Goal: Task Accomplishment & Management: Use online tool/utility

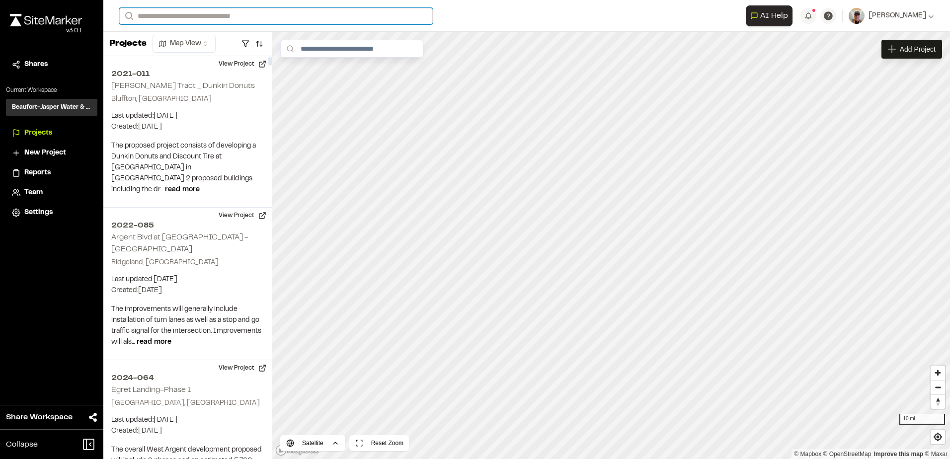
click at [178, 19] on input "Search" at bounding box center [276, 16] width 314 height 16
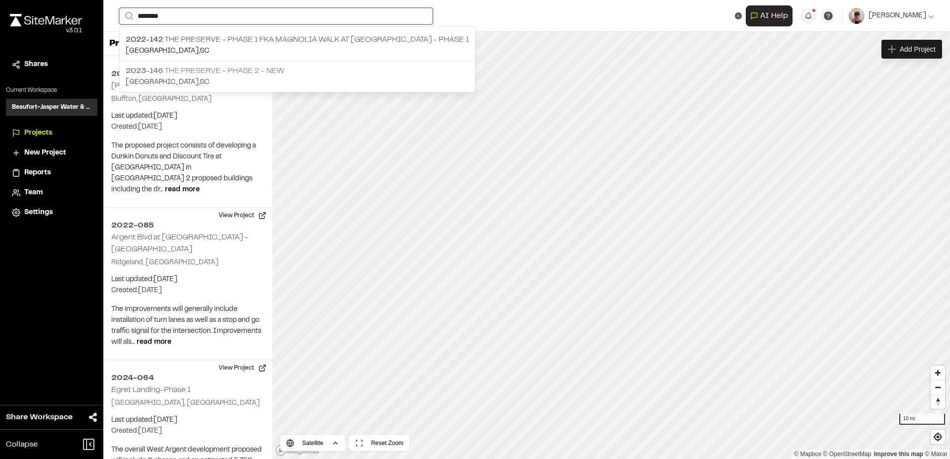
type input "********"
click at [205, 74] on p "2023-146 The Preserve - Phase 2 - NEW" at bounding box center [297, 71] width 343 height 12
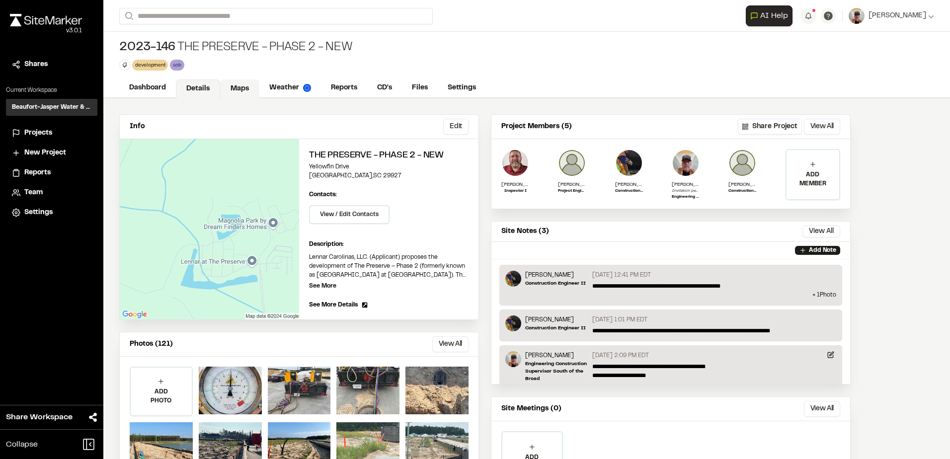
click at [246, 90] on link "Maps" at bounding box center [239, 89] width 39 height 19
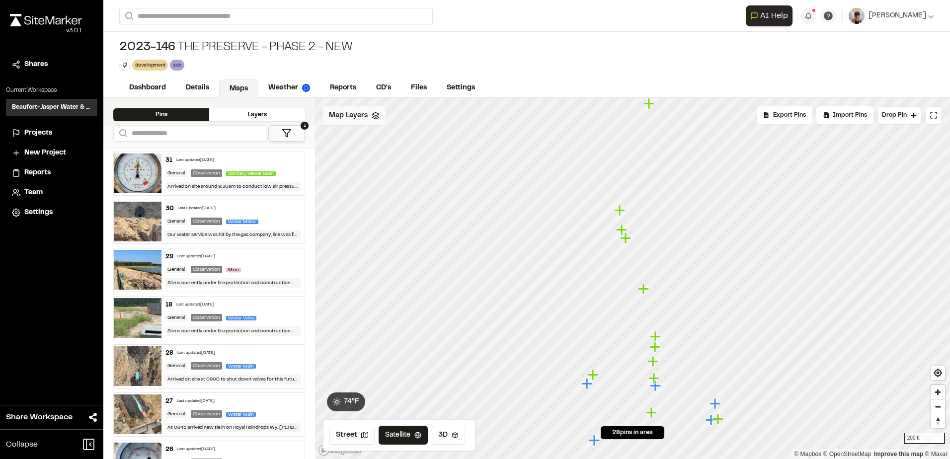
click at [376, 113] on polygon at bounding box center [375, 113] width 6 height 3
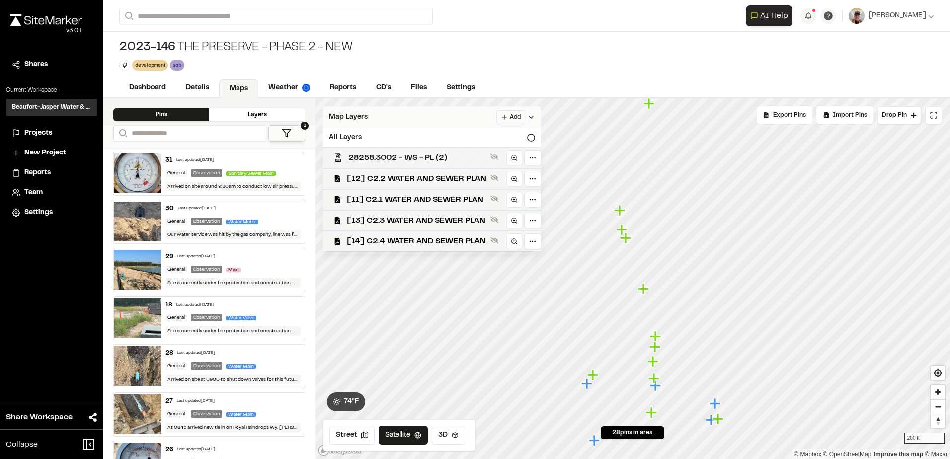
click at [464, 158] on span "28258.3002 - WS - PL (2)" at bounding box center [417, 158] width 138 height 12
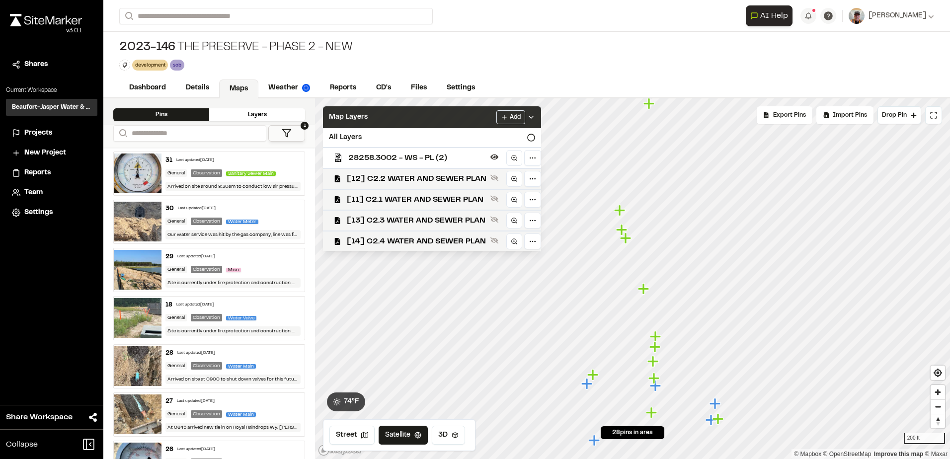
click at [469, 160] on span "28258.3002 - WS - PL (2)" at bounding box center [417, 158] width 138 height 12
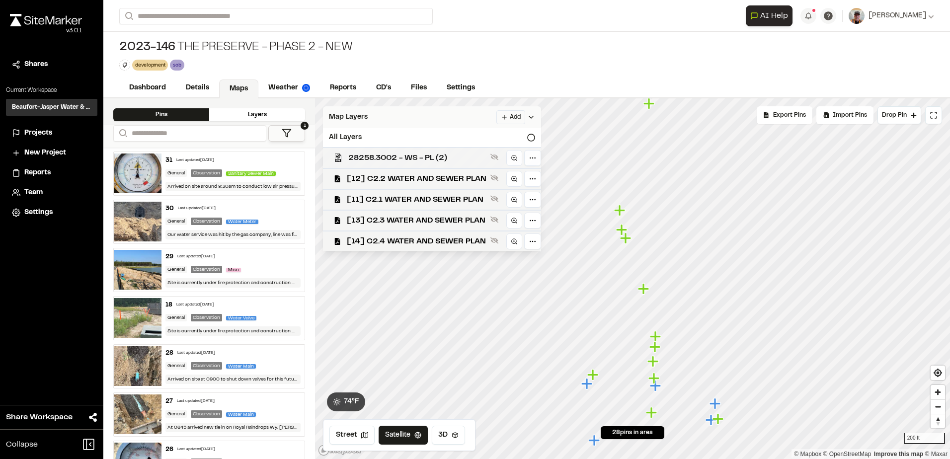
click at [427, 160] on span "28258.3002 - WS - PL (2)" at bounding box center [417, 158] width 138 height 12
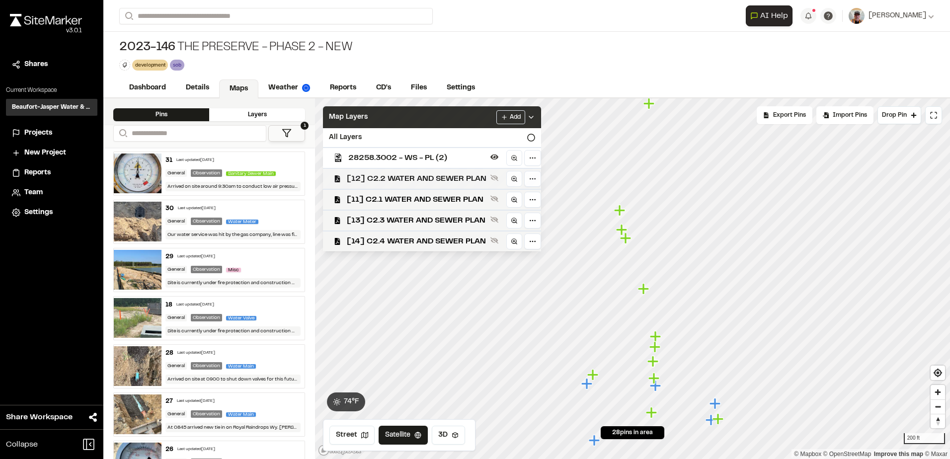
click at [398, 179] on span "[12] C2.2 WATER AND SEWER PLAN" at bounding box center [417, 179] width 140 height 12
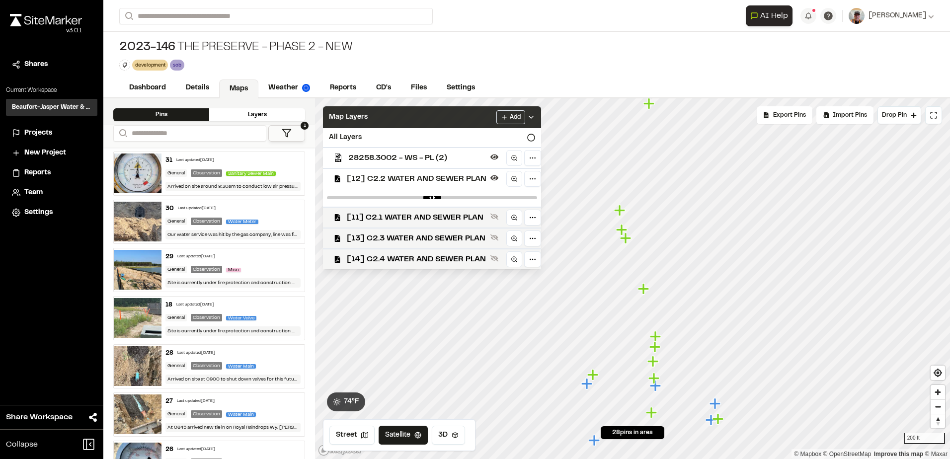
click at [529, 115] on icon at bounding box center [531, 117] width 8 height 8
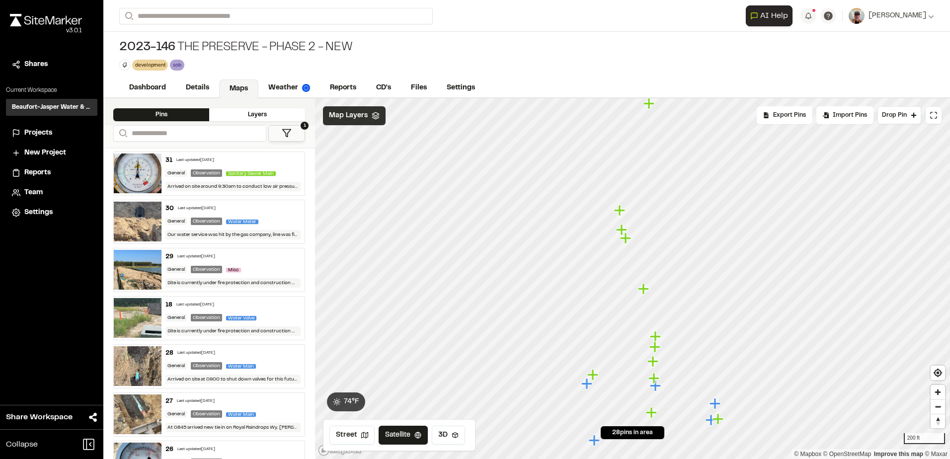
click at [374, 113] on icon at bounding box center [376, 116] width 8 height 8
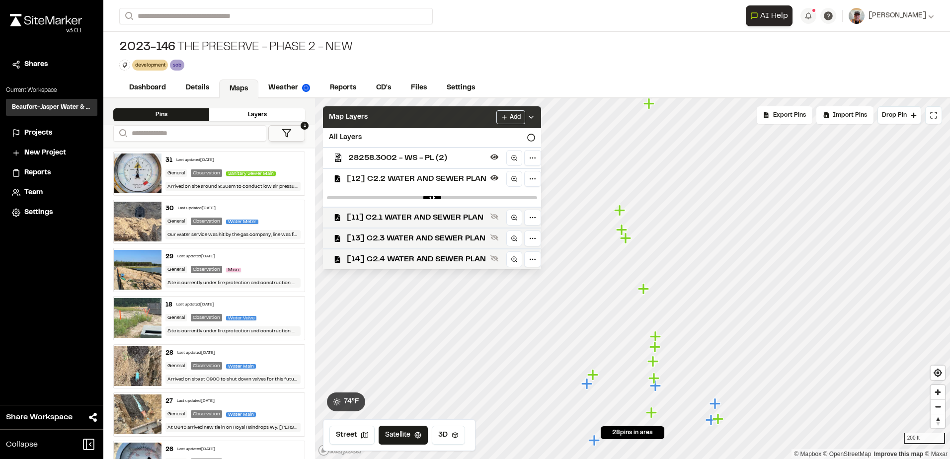
click at [454, 183] on span "[12] C2.2 WATER AND SEWER PLAN" at bounding box center [417, 179] width 140 height 12
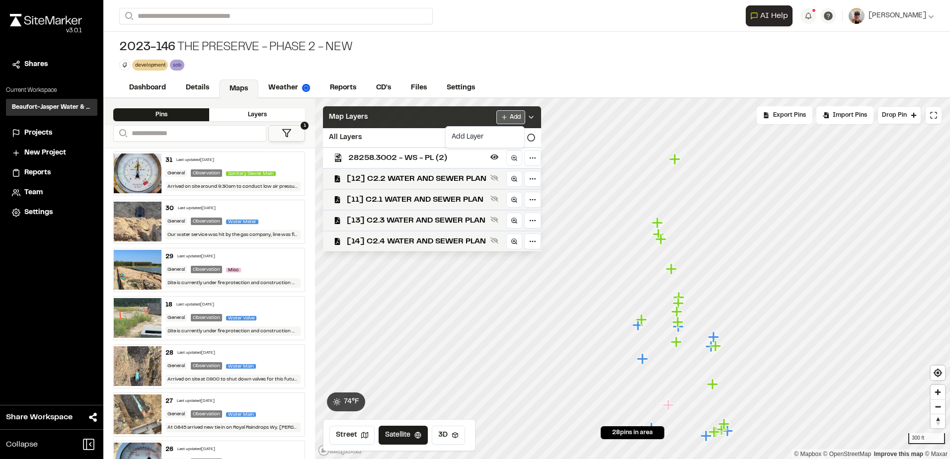
click at [503, 111] on html "Close sidebar v 3.0.1 Shares Current Workspace Beaufort-Jasper Water & Sewer Au…" at bounding box center [475, 229] width 950 height 459
click at [484, 136] on link "Add Layer" at bounding box center [485, 137] width 75 height 17
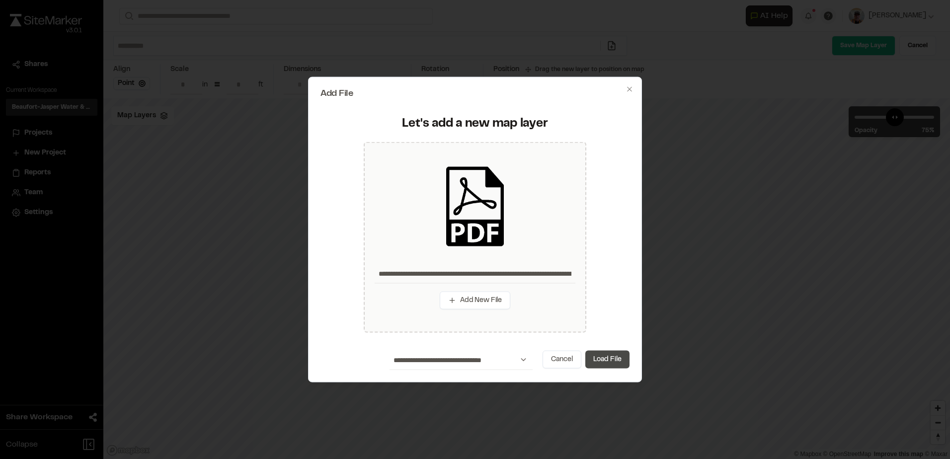
click at [613, 359] on button "Load File" at bounding box center [608, 359] width 44 height 18
type input "**********"
type input "****"
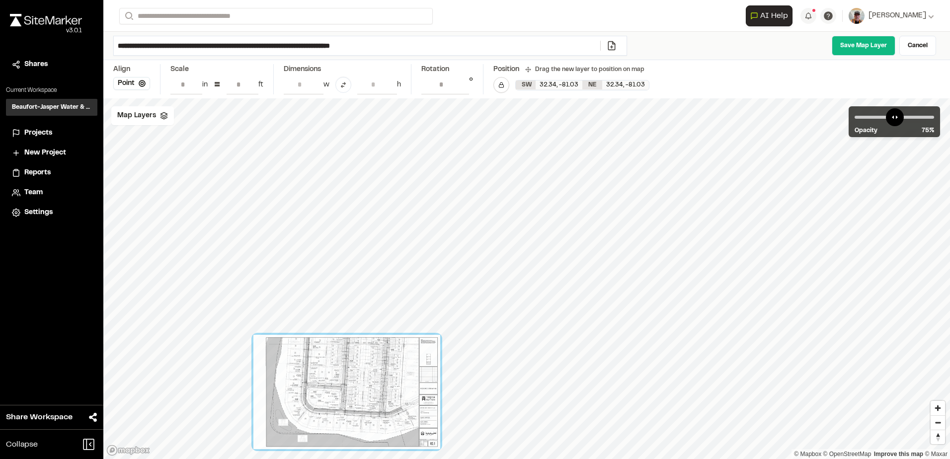
drag, startPoint x: 589, startPoint y: 263, endPoint x: 382, endPoint y: 346, distance: 223.1
click at [383, 352] on div at bounding box center [346, 392] width 187 height 114
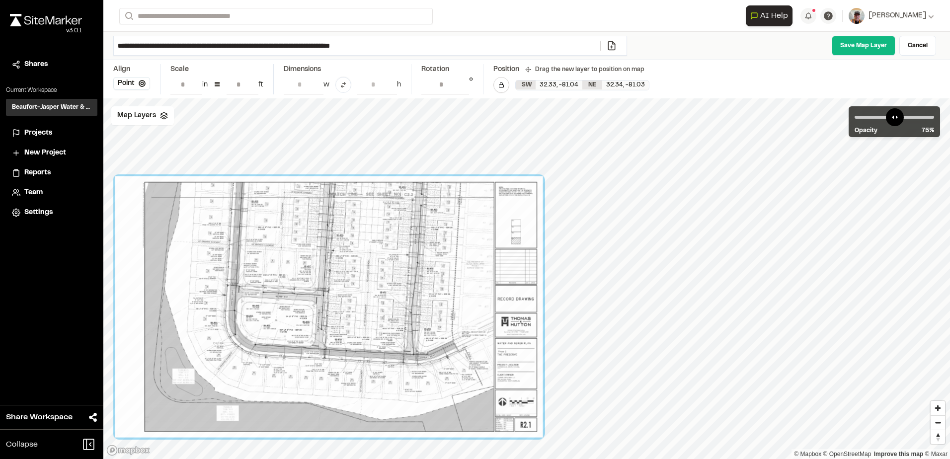
drag, startPoint x: 425, startPoint y: 395, endPoint x: 435, endPoint y: 234, distance: 160.9
click at [436, 211] on div at bounding box center [329, 306] width 428 height 261
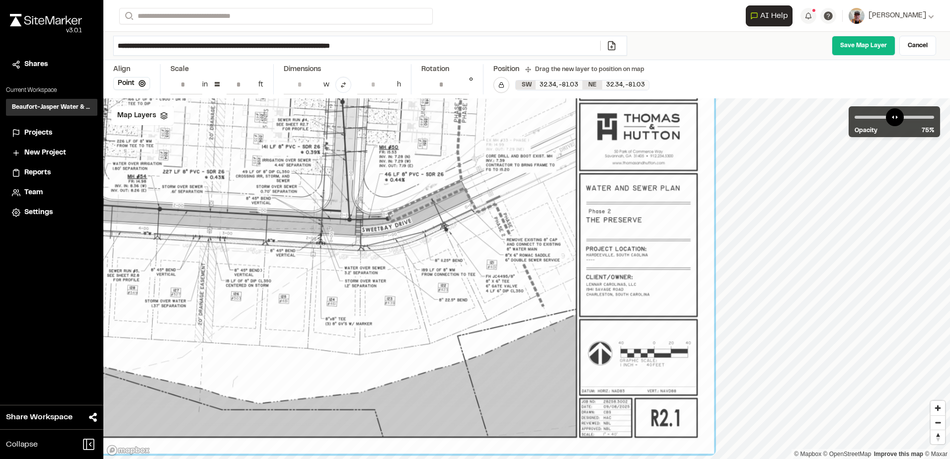
drag, startPoint x: 531, startPoint y: 347, endPoint x: 526, endPoint y: 267, distance: 80.2
click at [526, 267] on div at bounding box center [110, 85] width 1207 height 738
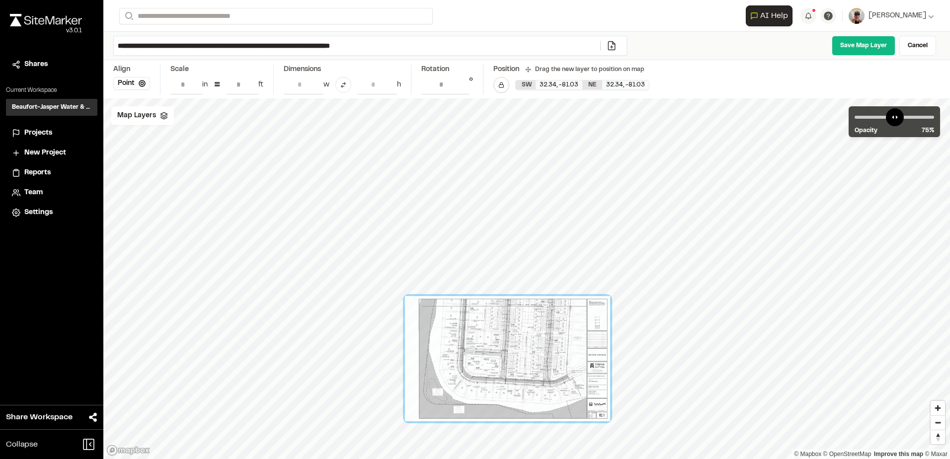
drag, startPoint x: 452, startPoint y: 361, endPoint x: 423, endPoint y: 323, distance: 47.9
click at [453, 370] on div at bounding box center [507, 358] width 205 height 125
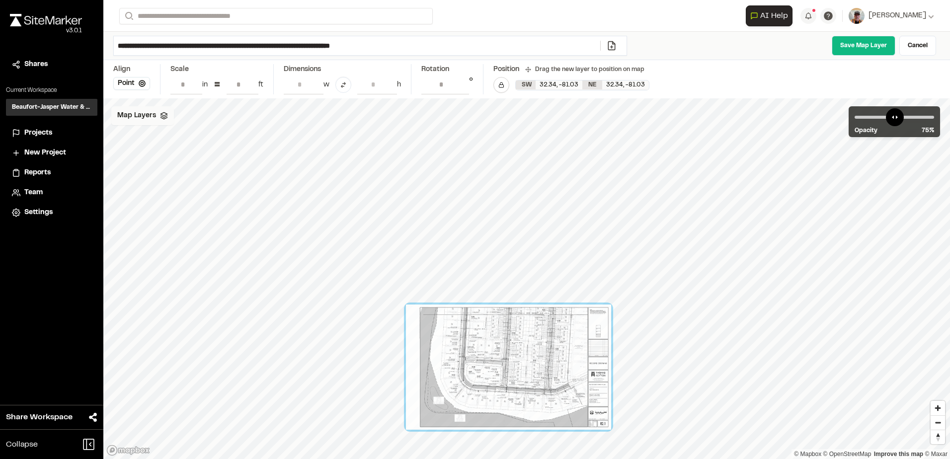
click at [164, 113] on polygon at bounding box center [164, 113] width 6 height 3
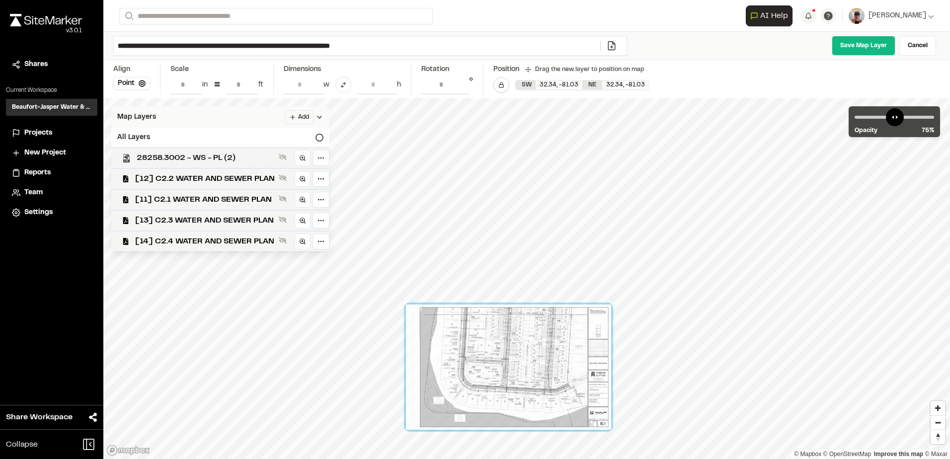
click at [197, 158] on span "28258.3002 - WS - PL (2)" at bounding box center [206, 158] width 138 height 12
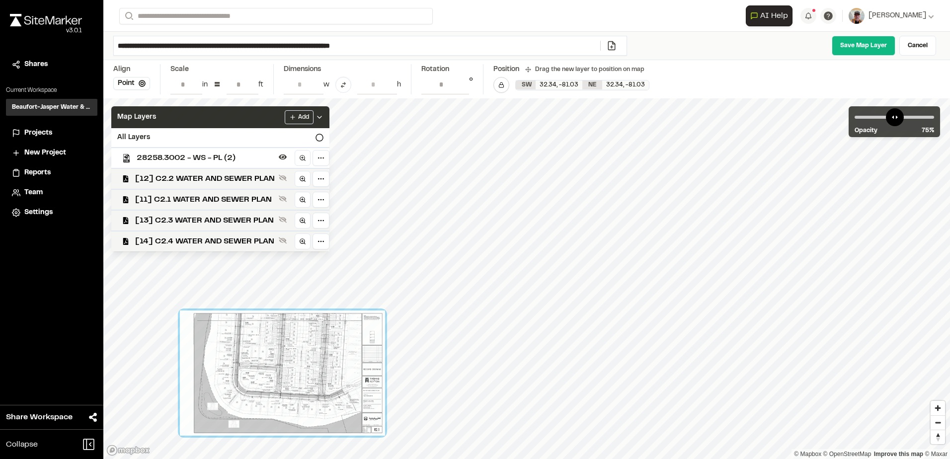
drag, startPoint x: 326, startPoint y: 371, endPoint x: 308, endPoint y: 364, distance: 19.4
click at [300, 368] on div at bounding box center [282, 373] width 205 height 125
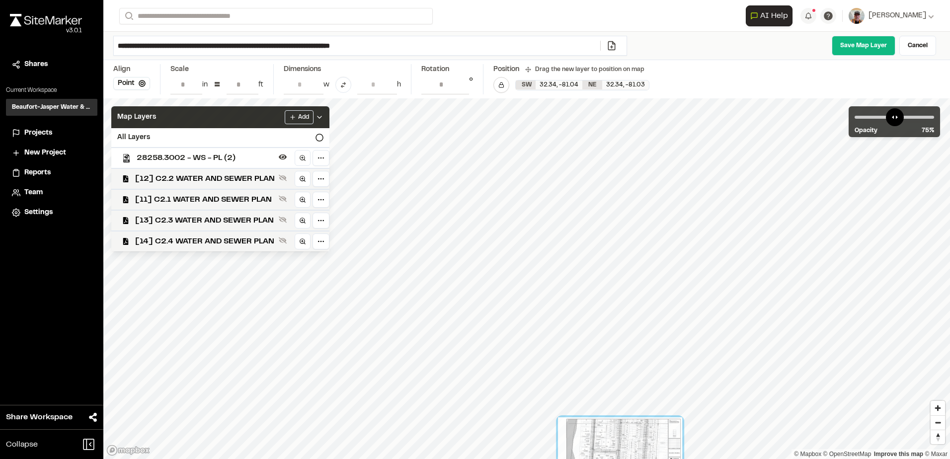
drag, startPoint x: 410, startPoint y: 362, endPoint x: 640, endPoint y: 460, distance: 249.4
click at [640, 459] on html "Close sidebar v 3.0.1 Shares Current Workspace Beaufort-Jasper Water & Sewer Au…" at bounding box center [475, 229] width 950 height 459
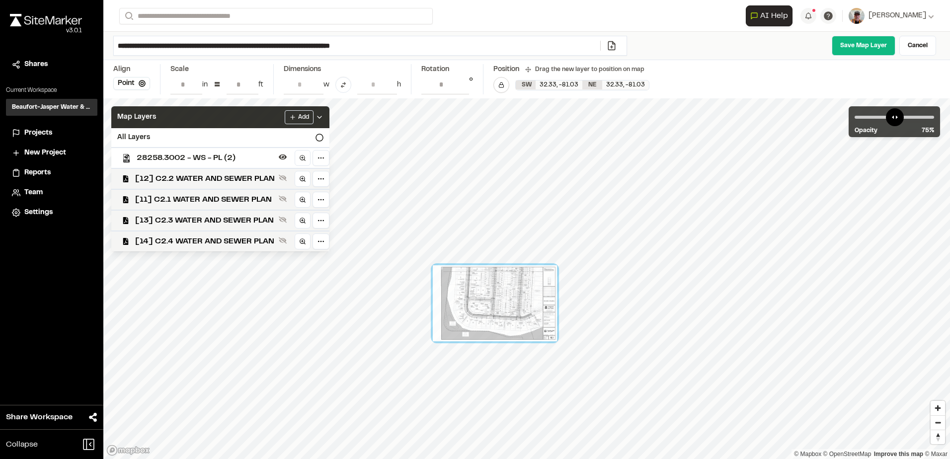
drag, startPoint x: 483, startPoint y: 328, endPoint x: 495, endPoint y: 307, distance: 24.5
click at [495, 307] on div at bounding box center [495, 303] width 124 height 76
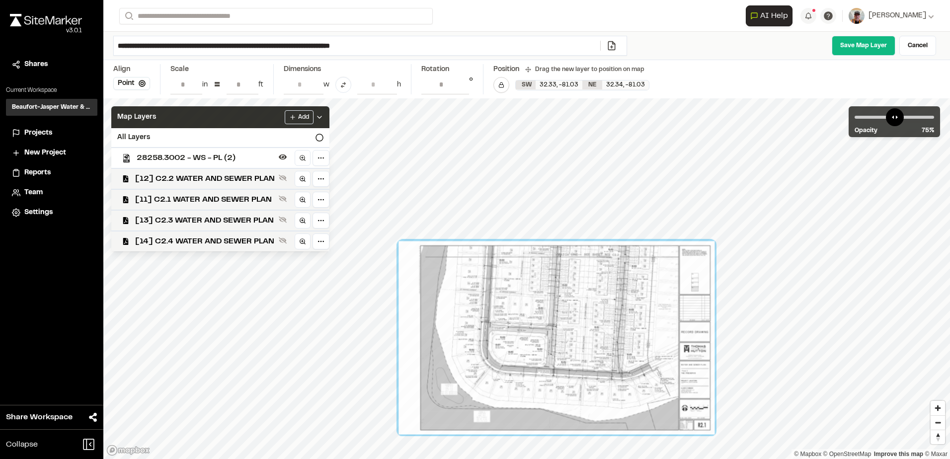
drag, startPoint x: 529, startPoint y: 388, endPoint x: 518, endPoint y: 375, distance: 16.9
click at [518, 375] on div at bounding box center [557, 337] width 316 height 193
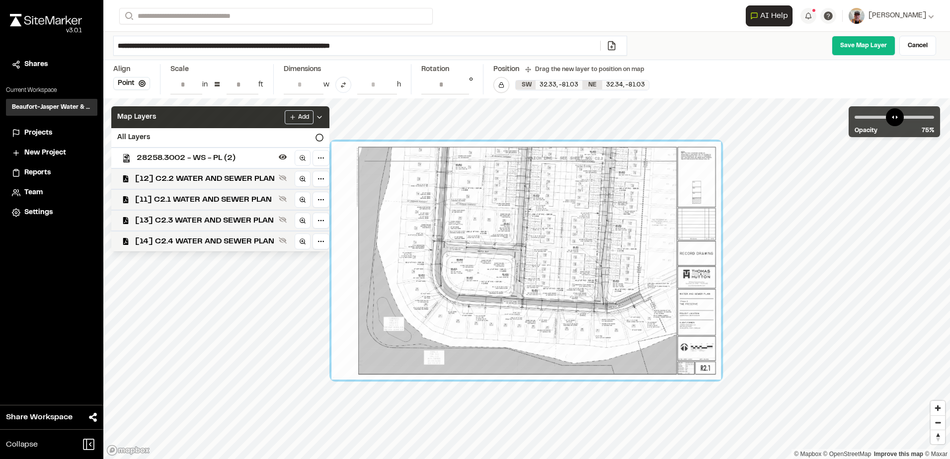
drag, startPoint x: 481, startPoint y: 240, endPoint x: 479, endPoint y: 229, distance: 11.5
click at [479, 229] on div at bounding box center [527, 261] width 390 height 238
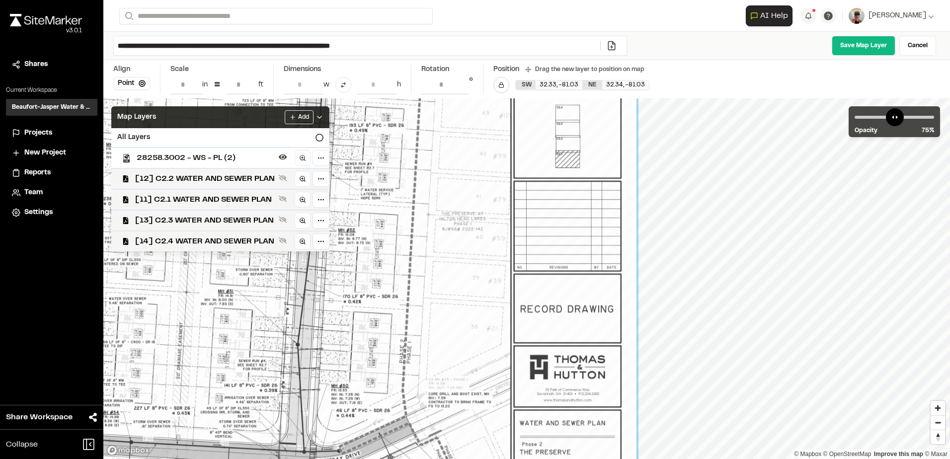
drag, startPoint x: 391, startPoint y: 393, endPoint x: 395, endPoint y: 388, distance: 7.1
click at [394, 390] on div at bounding box center [86, 329] width 1100 height 672
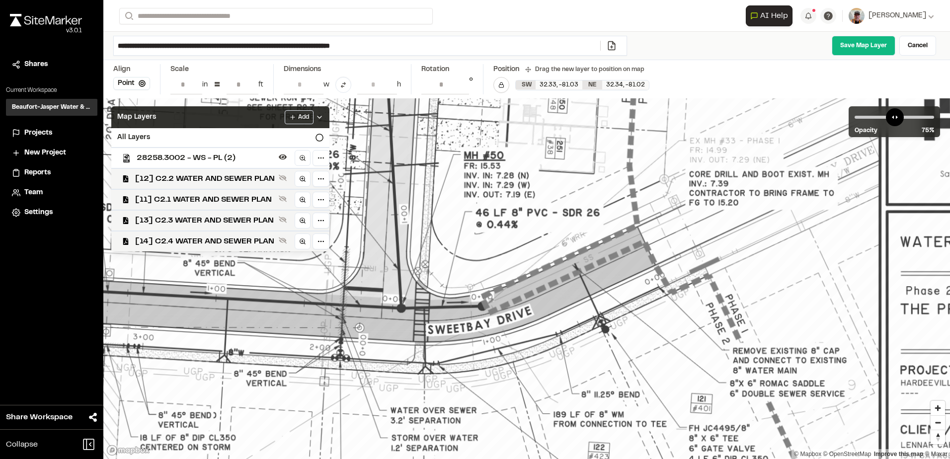
drag, startPoint x: 411, startPoint y: 333, endPoint x: 404, endPoint y: 358, distance: 25.8
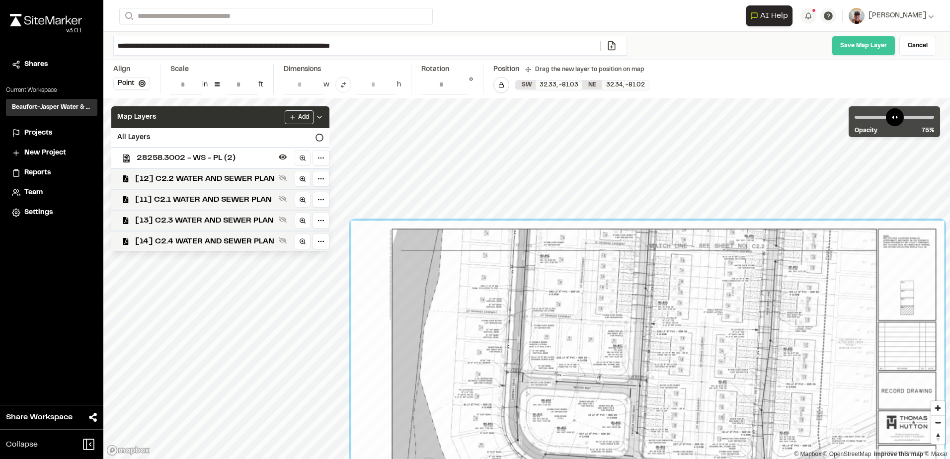
click at [867, 43] on link "Save Map Layer" at bounding box center [864, 46] width 64 height 20
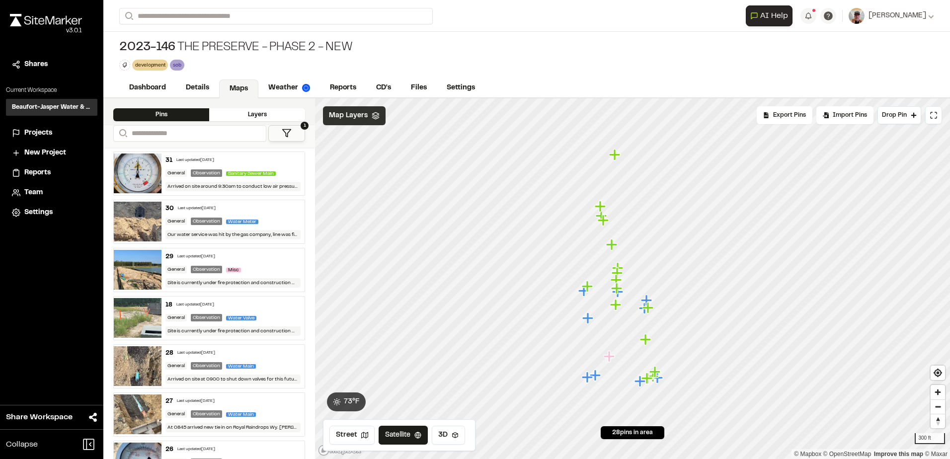
click at [373, 112] on icon at bounding box center [376, 116] width 8 height 8
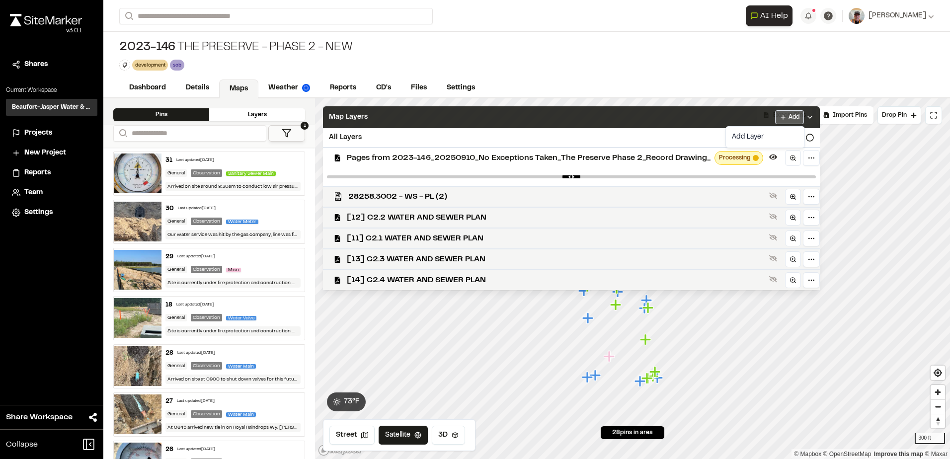
click at [786, 110] on html "Close sidebar v 3.0.1 Shares Current Workspace Beaufort-Jasper Water & Sewer Au…" at bounding box center [475, 229] width 950 height 459
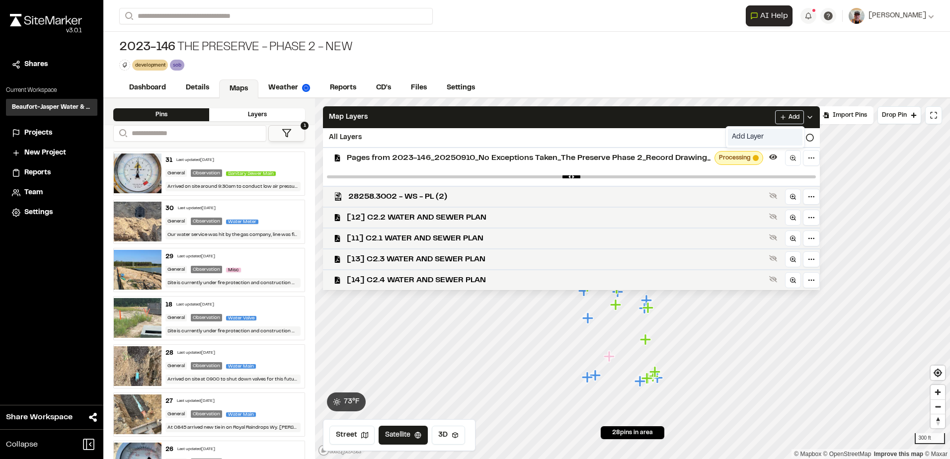
click at [740, 136] on link "Add Layer" at bounding box center [765, 137] width 75 height 17
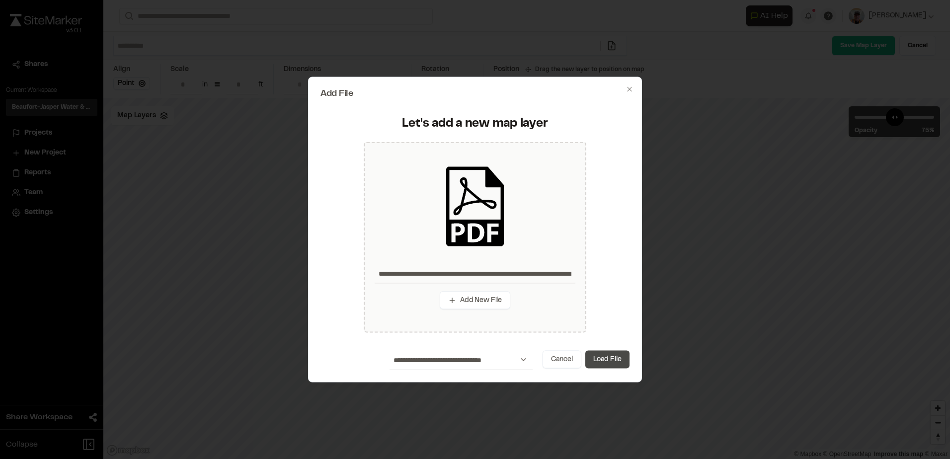
click at [603, 358] on button "Load File" at bounding box center [608, 359] width 44 height 18
type input "**********"
type input "****"
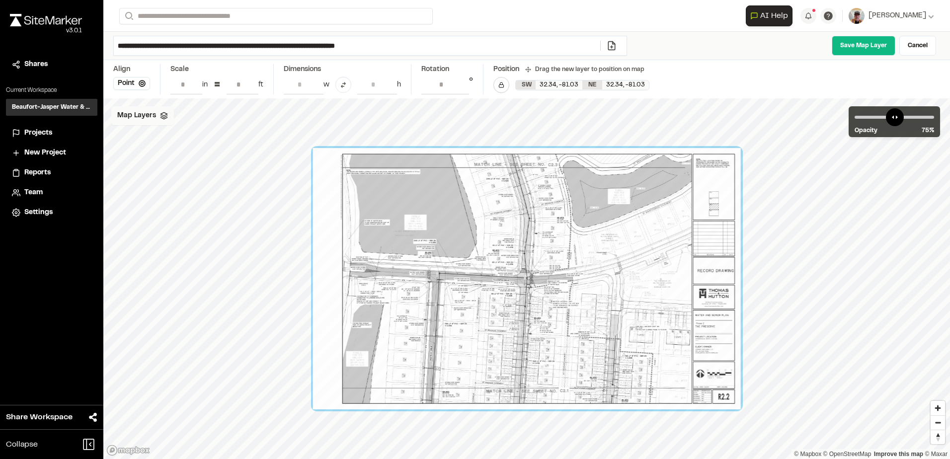
click at [167, 119] on div "Map Layers" at bounding box center [142, 115] width 63 height 19
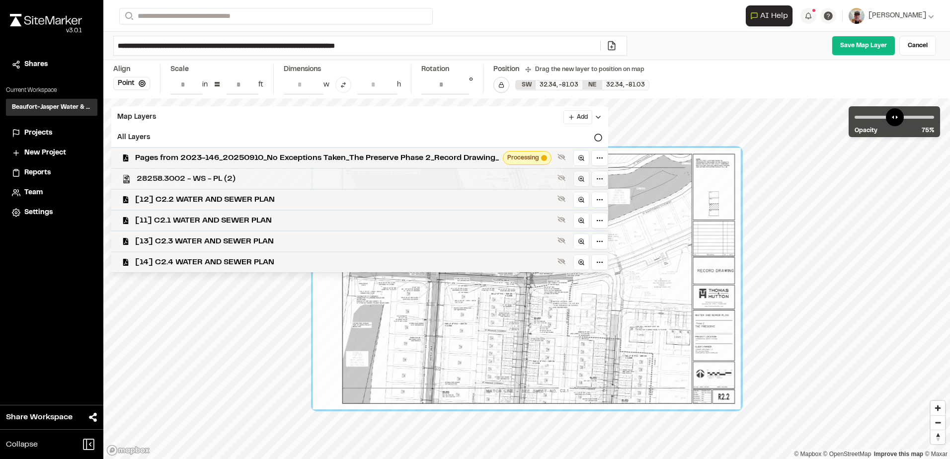
click at [220, 177] on span "28258.3002 - WS - PL (2)" at bounding box center [345, 179] width 417 height 12
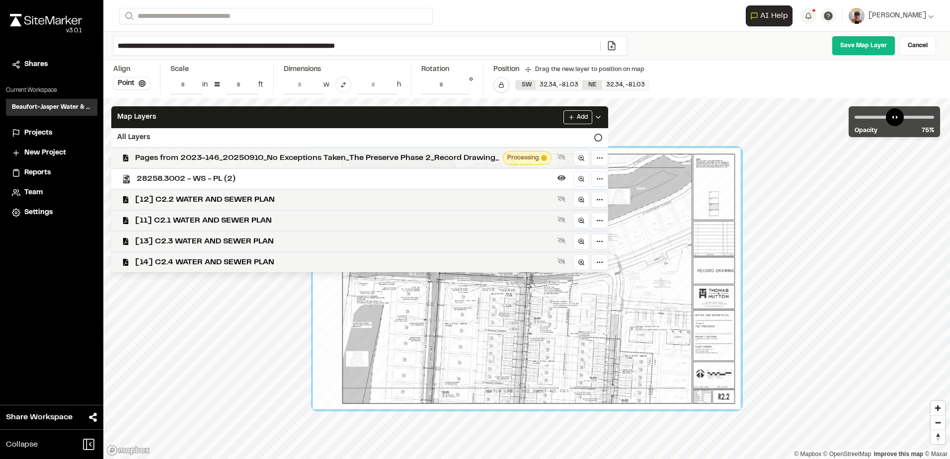
click at [301, 156] on span "Pages from 2023-146_20250910_No Exceptions Taken_The Preserve Phase 2_Record Dr…" at bounding box center [317, 158] width 364 height 12
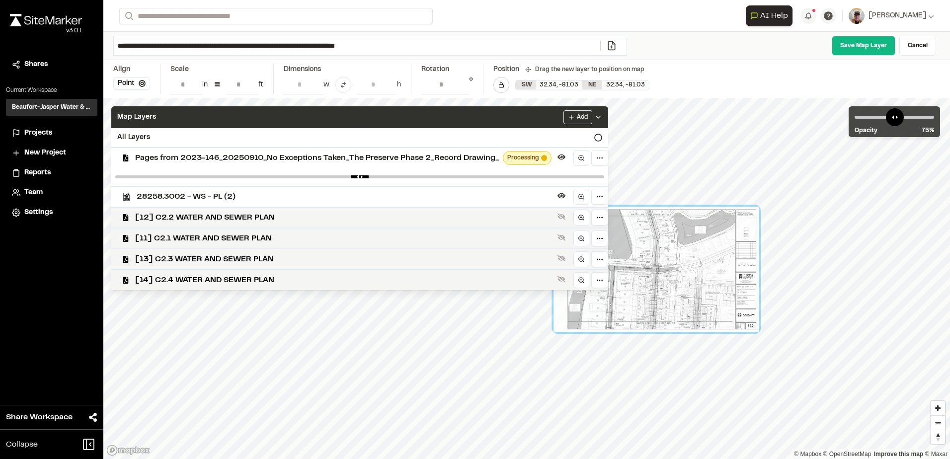
click at [516, 117] on div "Map Layers Add" at bounding box center [359, 117] width 497 height 22
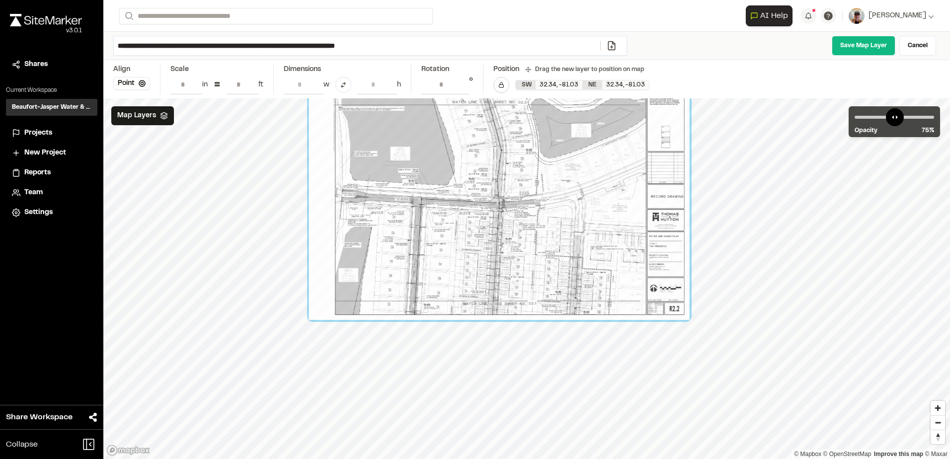
drag, startPoint x: 565, startPoint y: 214, endPoint x: 597, endPoint y: 271, distance: 65.7
click at [597, 271] on div at bounding box center [499, 203] width 381 height 233
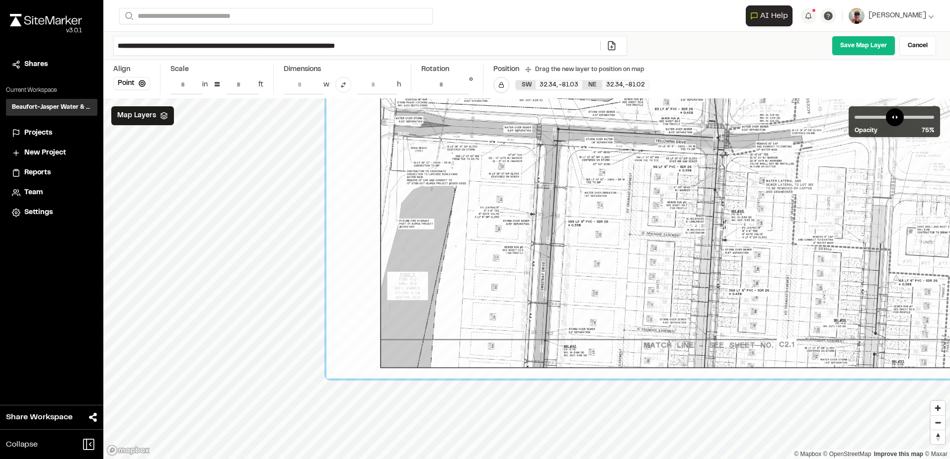
drag, startPoint x: 676, startPoint y: 309, endPoint x: 595, endPoint y: 294, distance: 82.4
click at [595, 294] on div at bounding box center [719, 139] width 784 height 479
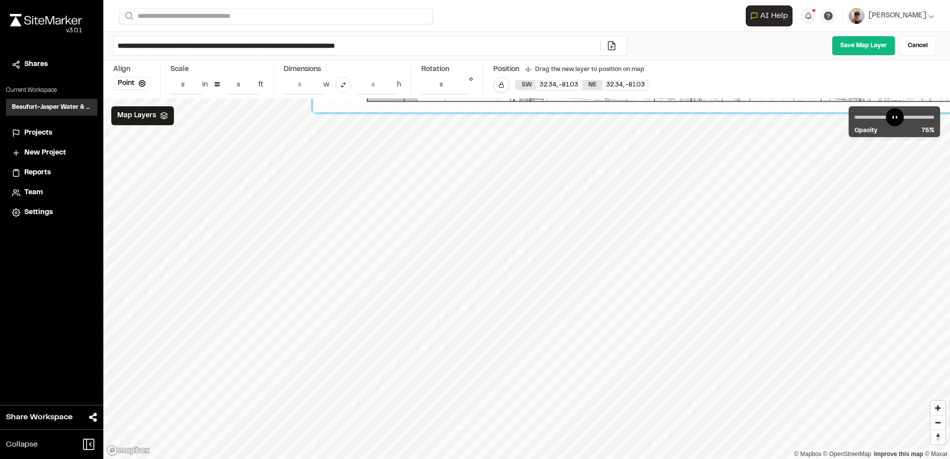
click at [157, 24] on div "**********" at bounding box center [526, 229] width 847 height 459
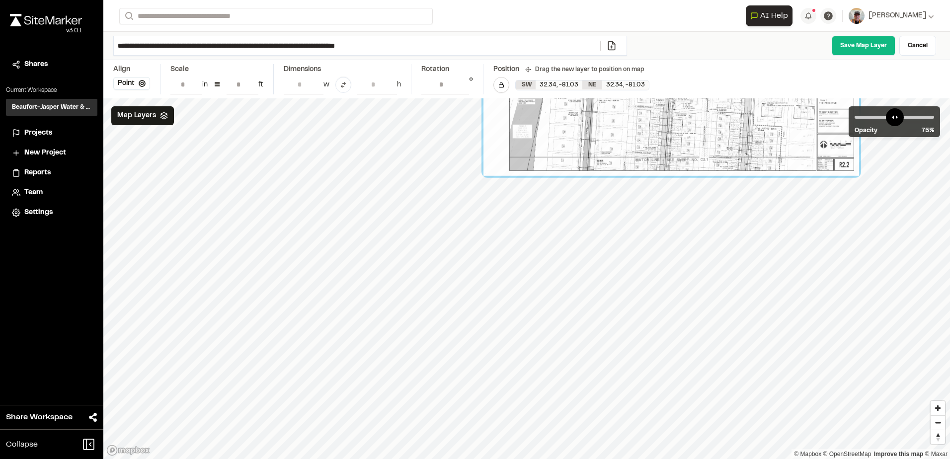
drag, startPoint x: 651, startPoint y: 114, endPoint x: 691, endPoint y: 160, distance: 61.6
click at [691, 160] on div at bounding box center [672, 61] width 376 height 230
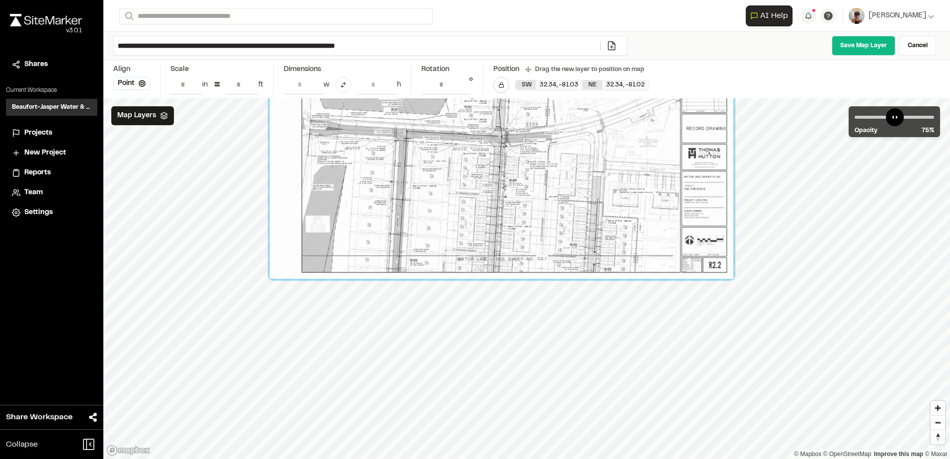
click at [18, 338] on div "Close sidebar v 3.0.1 Shares Current Workspace Beaufort-Jasper Water & Sewer Au…" at bounding box center [475, 229] width 950 height 459
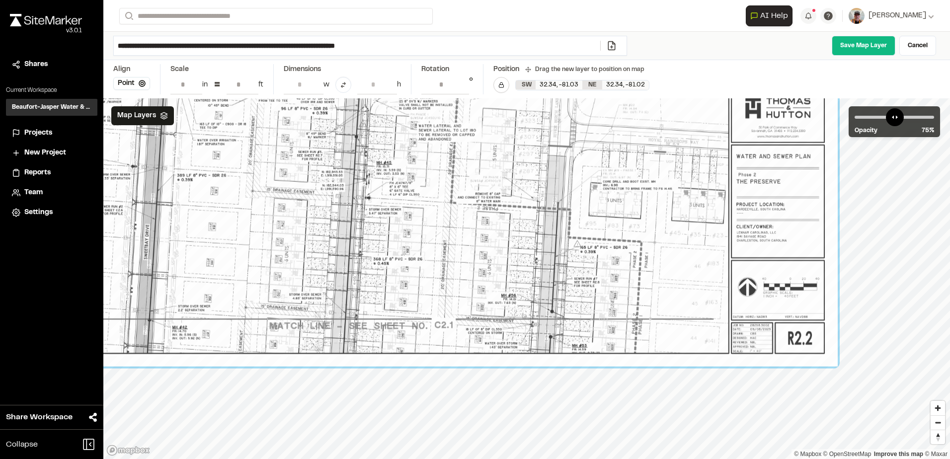
click at [950, 294] on html "Close sidebar v 3.0.1 Shares Current Workspace Beaufort-Jasper Water & Sewer Au…" at bounding box center [475, 229] width 950 height 459
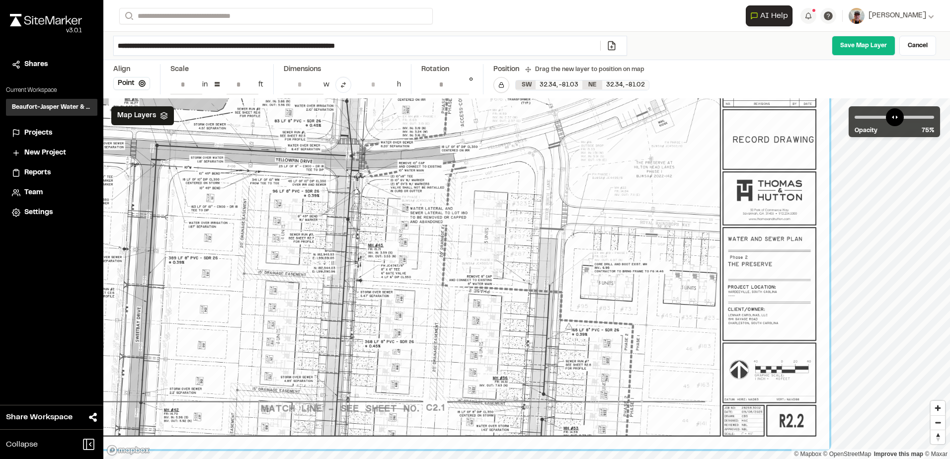
drag, startPoint x: 600, startPoint y: 323, endPoint x: 590, endPoint y: 405, distance: 83.0
click at [590, 405] on div at bounding box center [351, 158] width 955 height 584
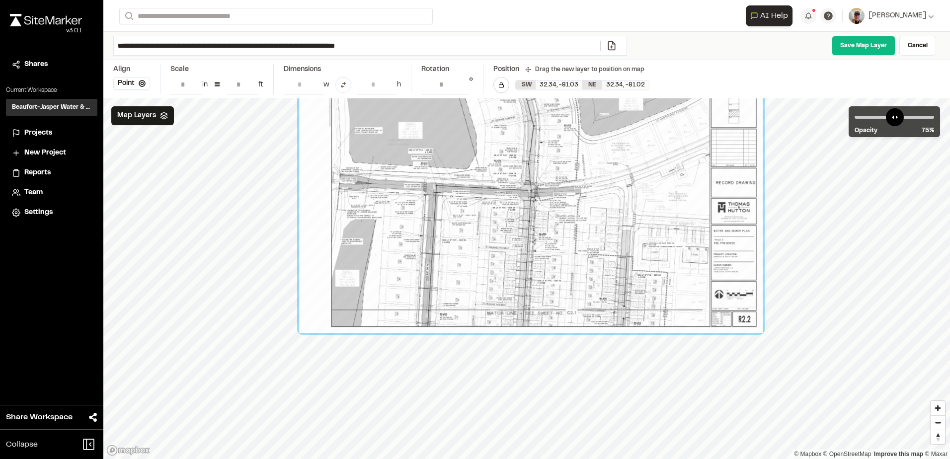
click at [950, 303] on html "Close sidebar v 3.0.1 Shares Current Workspace Beaufort-Jasper Water & Sewer Au…" at bounding box center [475, 229] width 950 height 459
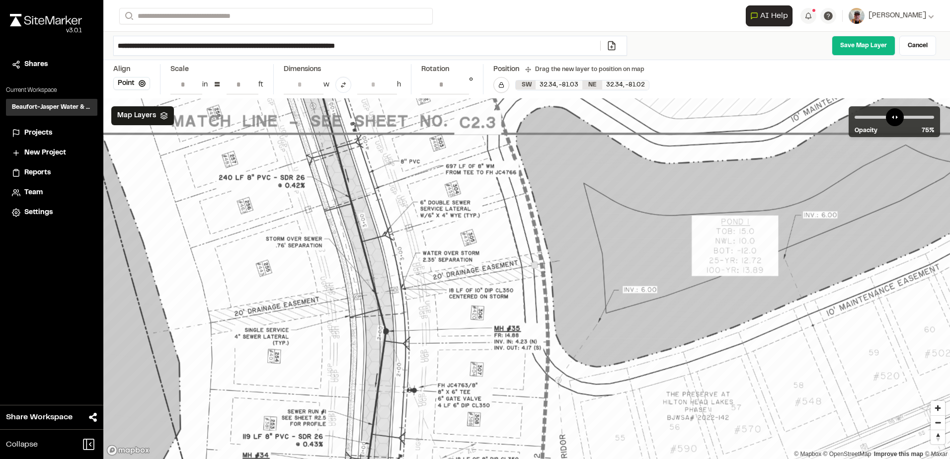
drag, startPoint x: 401, startPoint y: 378, endPoint x: 402, endPoint y: 372, distance: 6.6
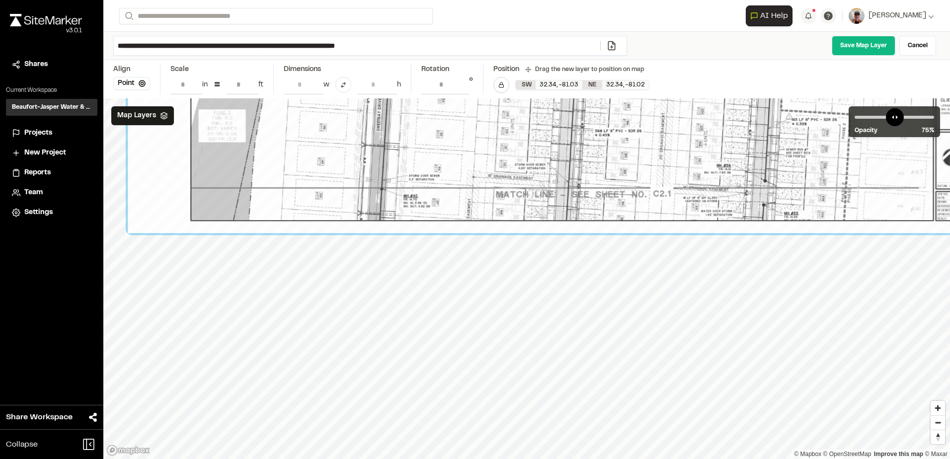
click at [59, 272] on div "Close sidebar v 3.0.1 Shares Current Workspace Beaufort-Jasper Water & Sewer Au…" at bounding box center [475, 229] width 950 height 459
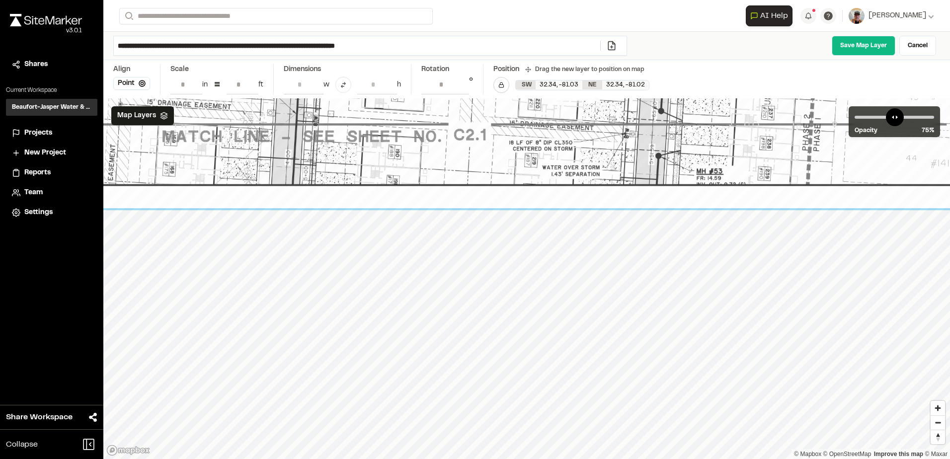
click at [855, 48] on link "Save Map Layer" at bounding box center [864, 46] width 64 height 20
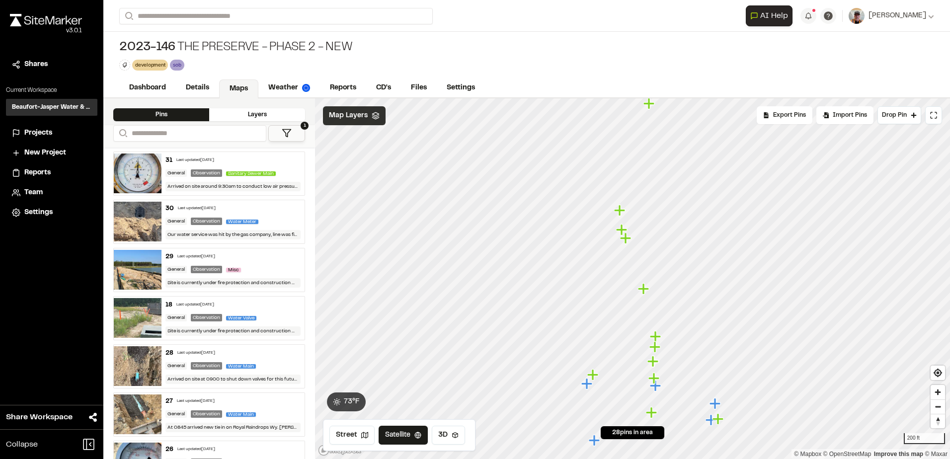
click at [363, 113] on span "Map Layers" at bounding box center [348, 115] width 39 height 11
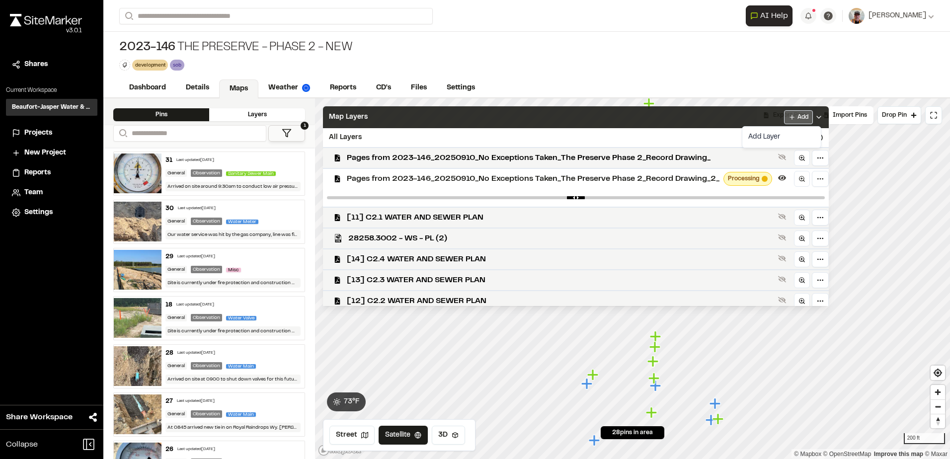
click at [797, 114] on html "Close sidebar v 3.0.1 Shares Current Workspace Beaufort-Jasper Water & Sewer Au…" at bounding box center [475, 229] width 950 height 459
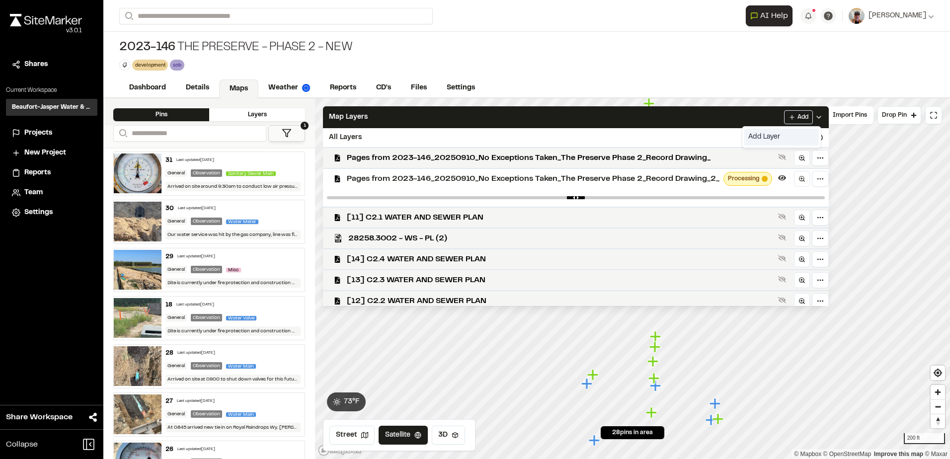
click at [760, 136] on link "Add Layer" at bounding box center [782, 137] width 75 height 17
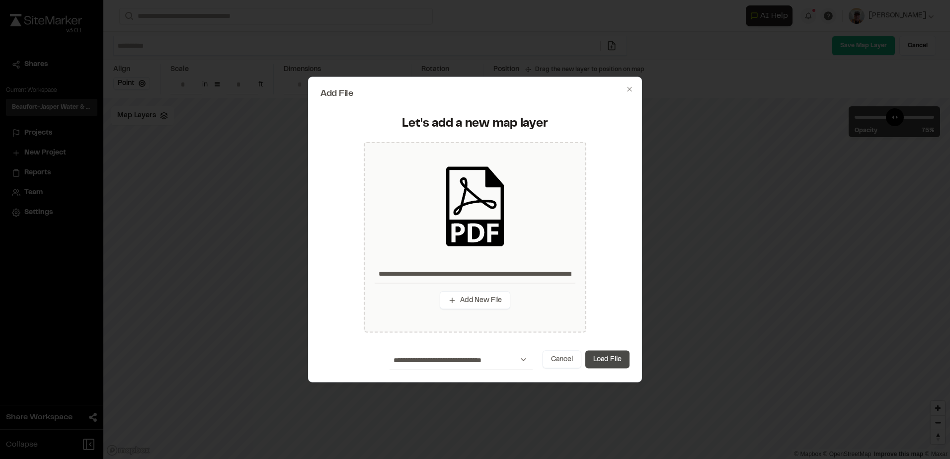
click at [614, 357] on button "Load File" at bounding box center [608, 359] width 44 height 18
type input "**********"
type input "****"
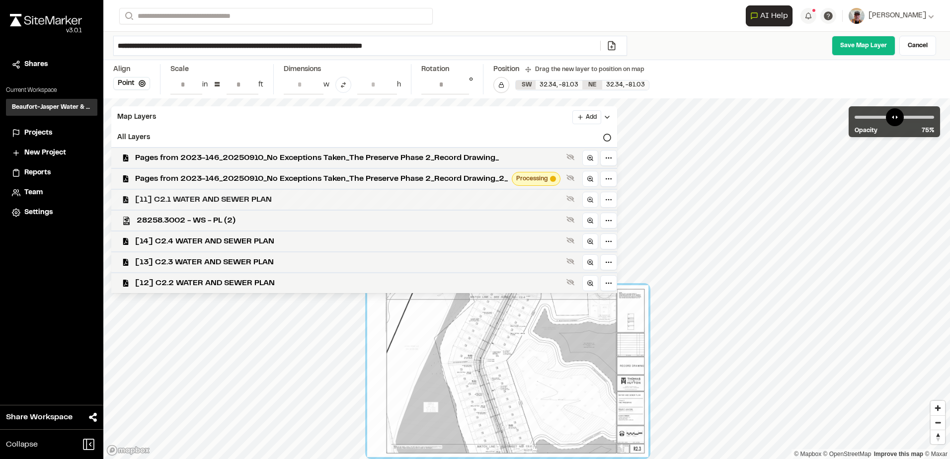
click at [259, 198] on span "[11] C2.1 WATER AND SEWER PLAN" at bounding box center [348, 200] width 427 height 12
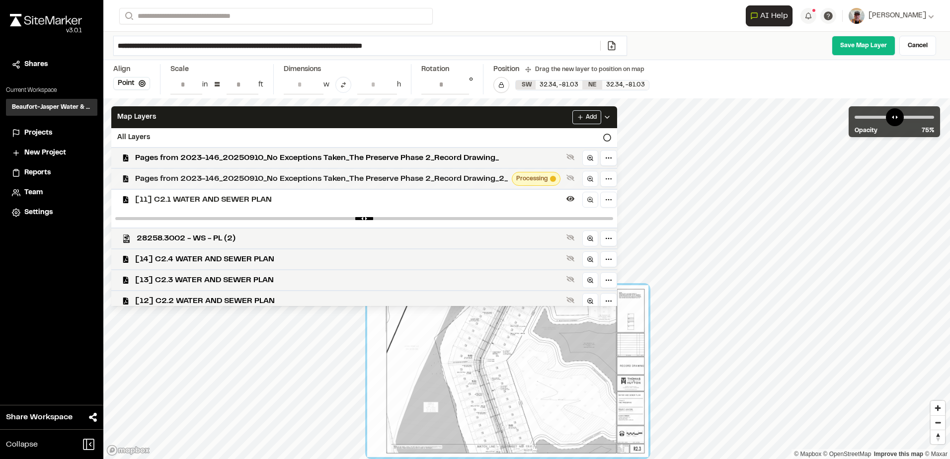
click at [264, 180] on span "Pages from 2023-146_20250910_No Exceptions Taken_The Preserve Phase 2_Record Dr…" at bounding box center [321, 179] width 373 height 12
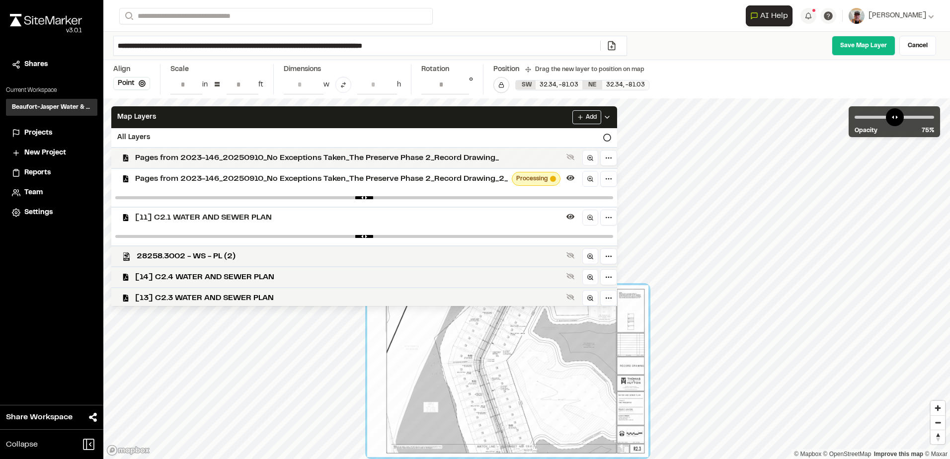
click at [267, 159] on span "Pages from 2023-146_20250910_No Exceptions Taken_The Preserve Phase 2_Record Dr…" at bounding box center [348, 158] width 427 height 12
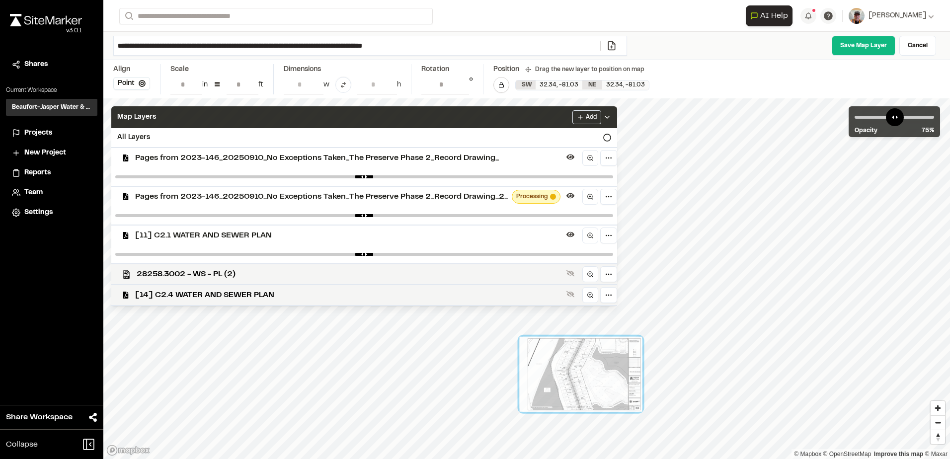
click at [485, 116] on div "Map Layers Add" at bounding box center [364, 117] width 506 height 22
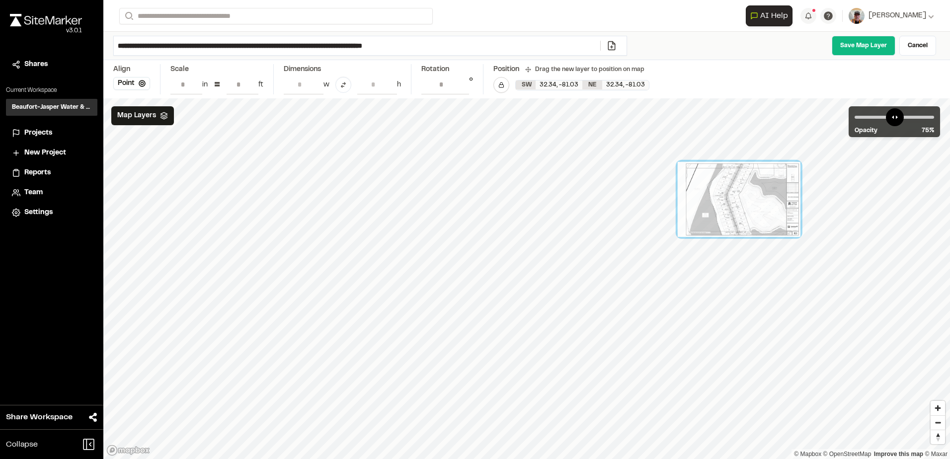
drag, startPoint x: 551, startPoint y: 231, endPoint x: 771, endPoint y: 187, distance: 224.0
click at [771, 187] on div at bounding box center [739, 199] width 123 height 75
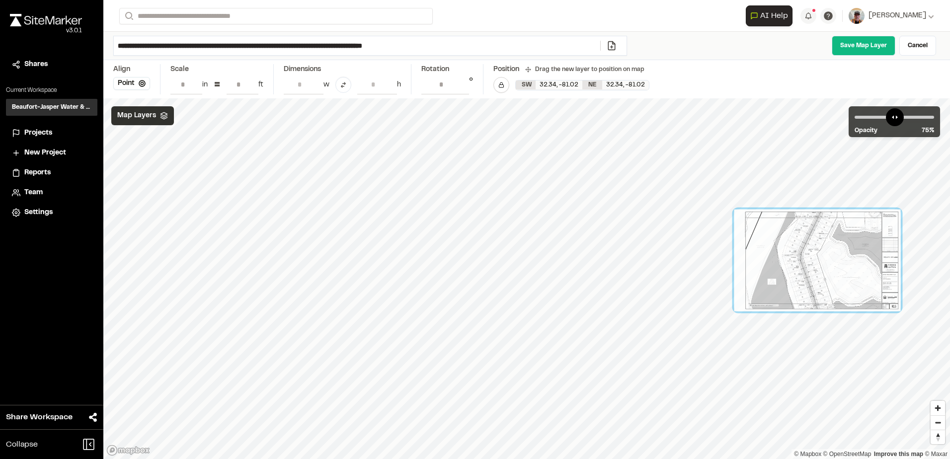
click at [152, 112] on span "Map Layers" at bounding box center [136, 115] width 39 height 11
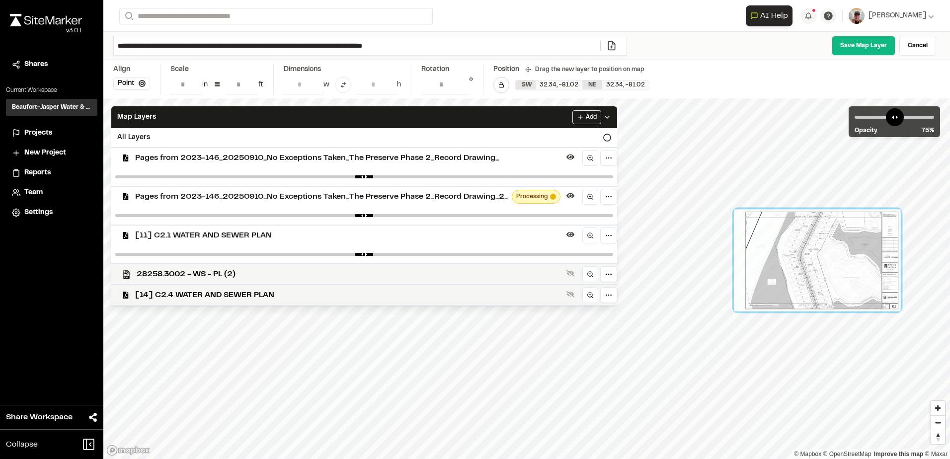
click at [288, 237] on span "[11] C2.1 WATER AND SEWER PLAN" at bounding box center [348, 236] width 427 height 12
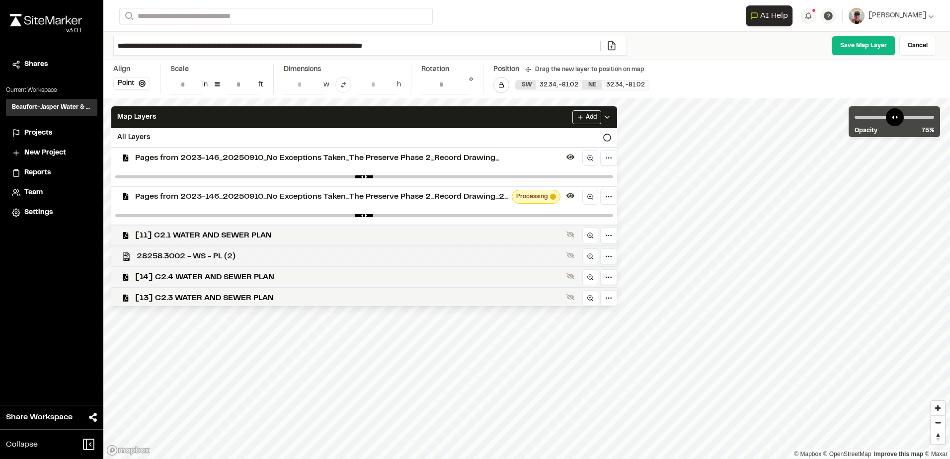
click at [216, 254] on span "28258.3002 - WS - PL (2)" at bounding box center [350, 257] width 426 height 12
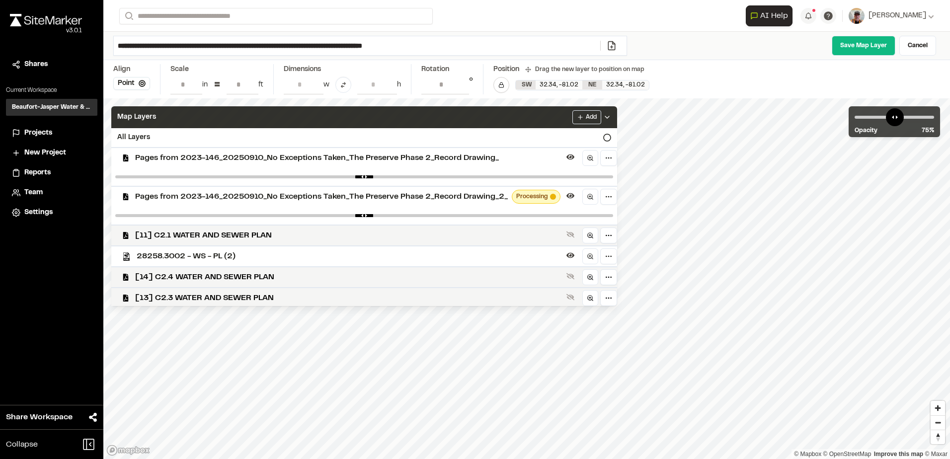
click at [542, 114] on div "Map Layers Add" at bounding box center [364, 117] width 506 height 22
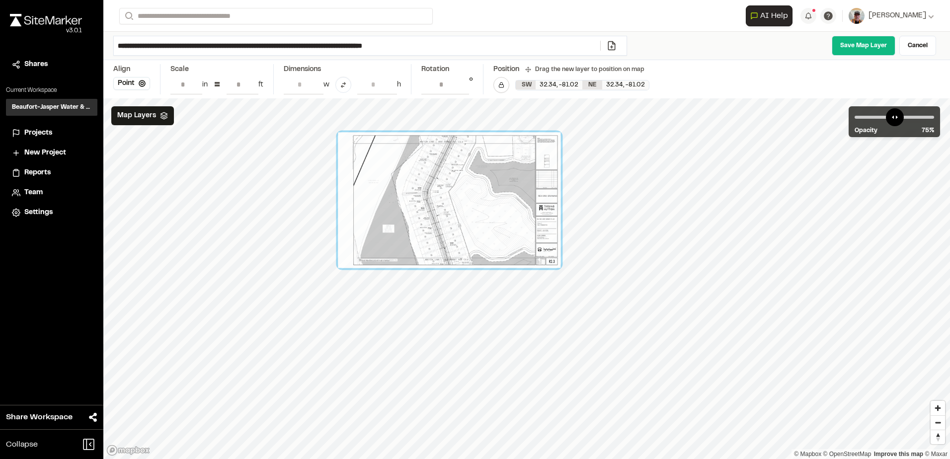
drag, startPoint x: 849, startPoint y: 218, endPoint x: 467, endPoint y: 228, distance: 382.8
click at [466, 229] on div at bounding box center [449, 200] width 223 height 136
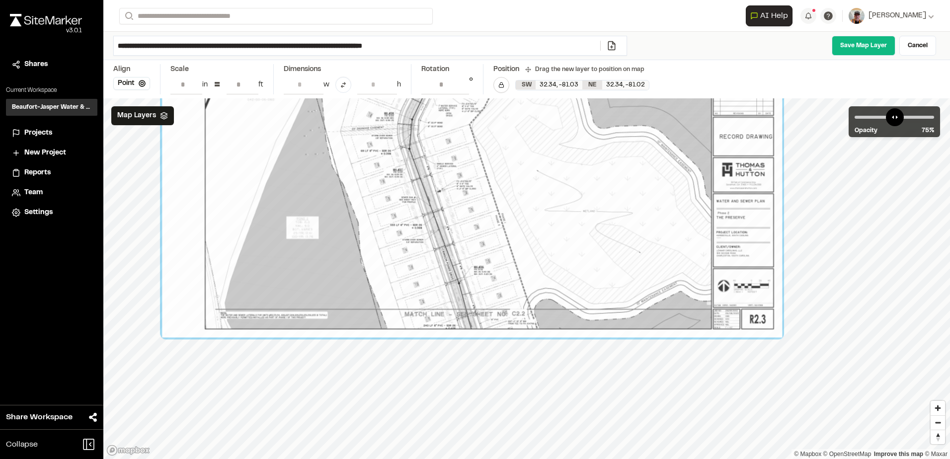
drag, startPoint x: 537, startPoint y: 268, endPoint x: 603, endPoint y: 289, distance: 68.8
click at [524, 283] on div at bounding box center [472, 148] width 620 height 379
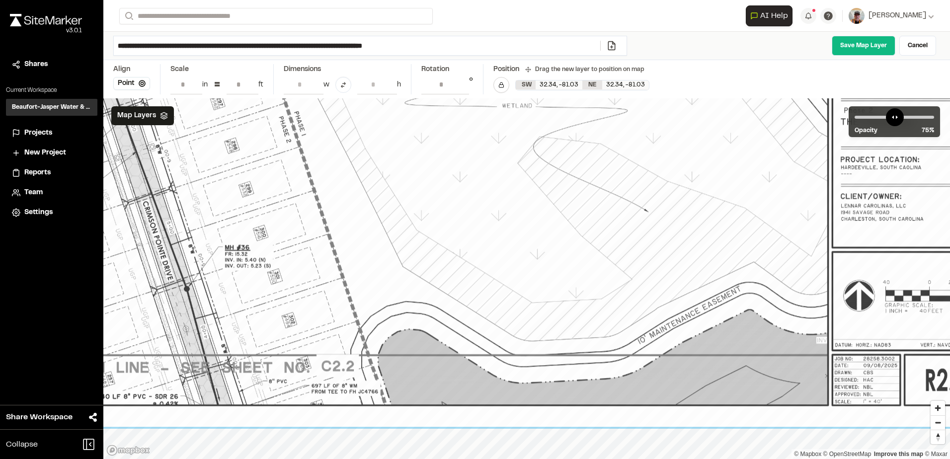
drag, startPoint x: 300, startPoint y: 170, endPoint x: 312, endPoint y: 338, distance: 167.9
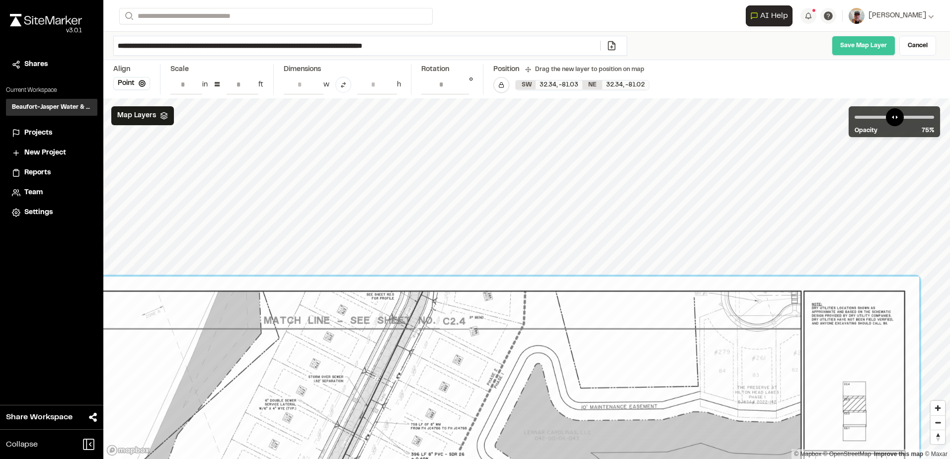
click at [865, 46] on link "Save Map Layer" at bounding box center [864, 46] width 64 height 20
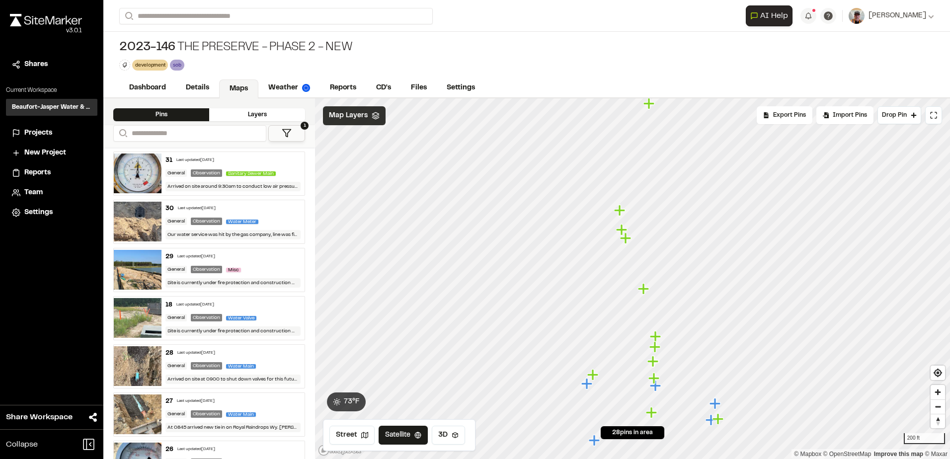
click at [358, 123] on div "Map Layers" at bounding box center [354, 115] width 63 height 19
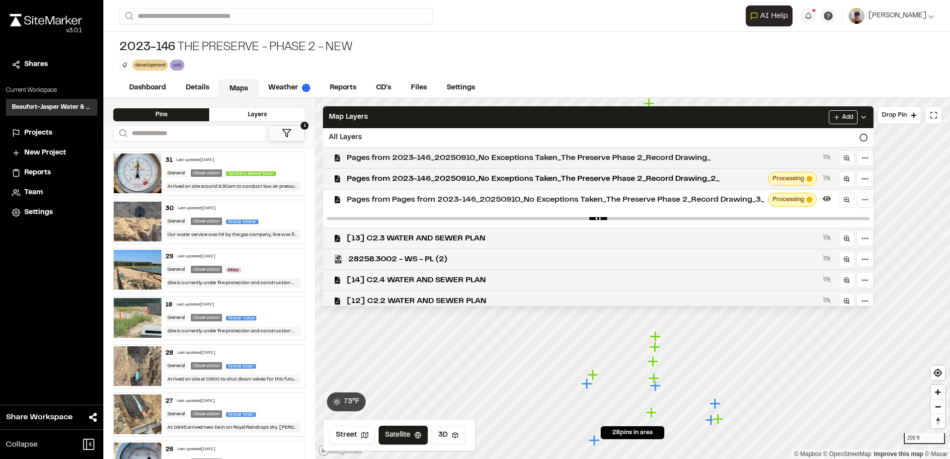
click at [451, 155] on span "Pages from 2023-146_20250910_No Exceptions Taken_The Preserve Phase 2_Record Dr…" at bounding box center [583, 158] width 472 height 12
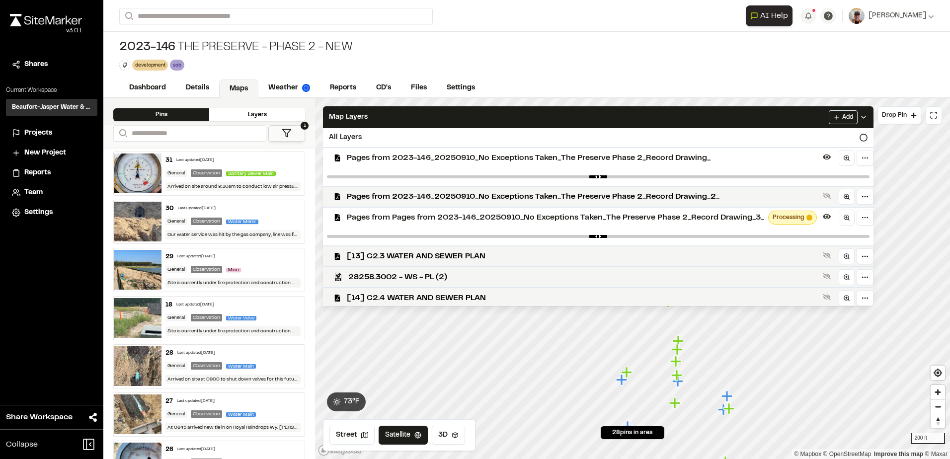
click at [442, 214] on span "Pages from Pages from 2023-146_20250910_No Exceptions Taken_The Preserve Phase …" at bounding box center [556, 218] width 418 height 12
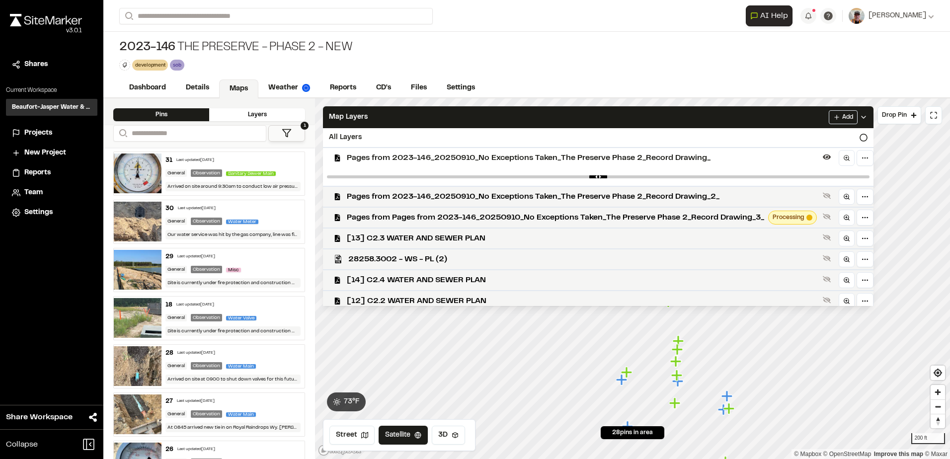
click at [443, 158] on span "Pages from 2023-146_20250910_No Exceptions Taken_The Preserve Phase 2_Record Dr…" at bounding box center [583, 158] width 472 height 12
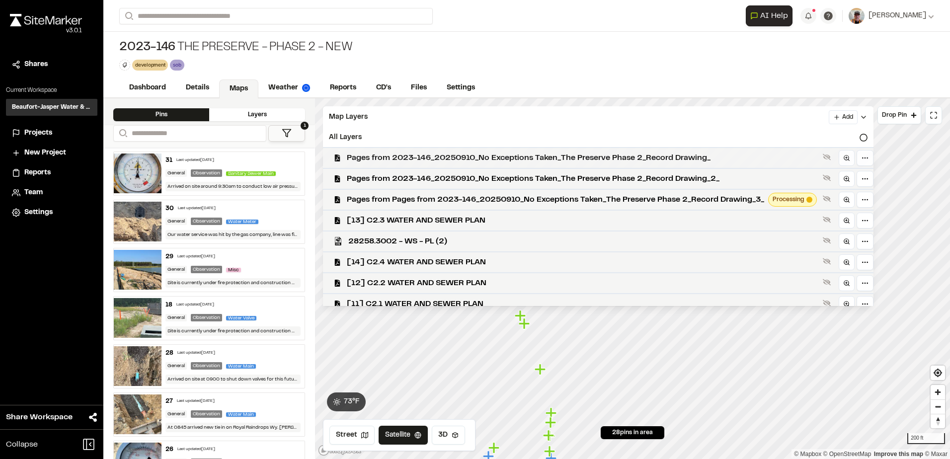
click at [557, 158] on span "Pages from 2023-146_20250910_No Exceptions Taken_The Preserve Phase 2_Record Dr…" at bounding box center [583, 158] width 472 height 12
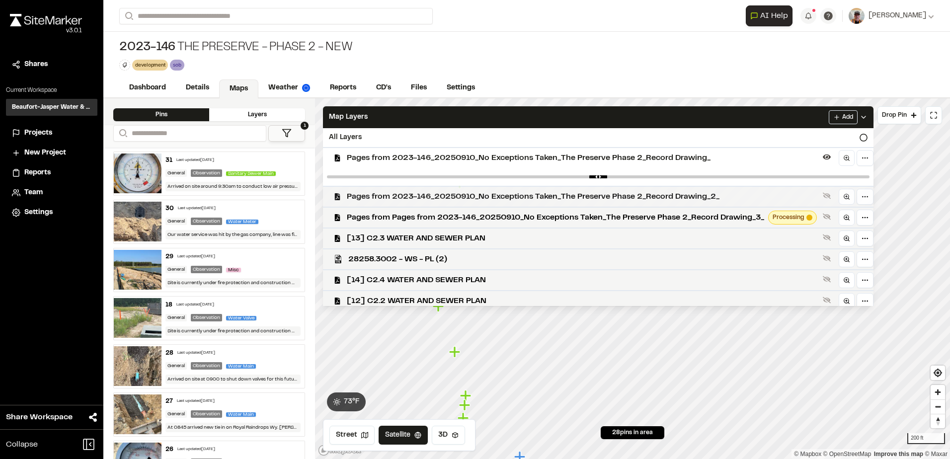
click at [366, 197] on span "Pages from 2023-146_20250910_No Exceptions Taken_The Preserve Phase 2_Record Dr…" at bounding box center [583, 197] width 472 height 12
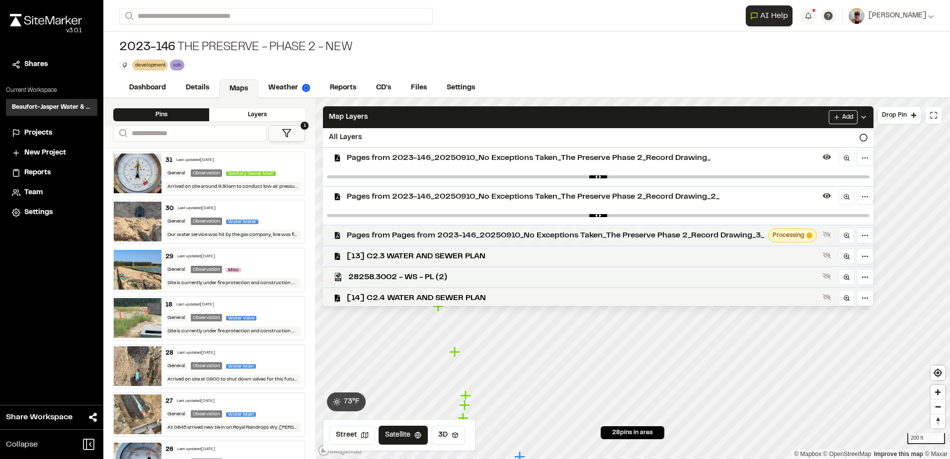
click at [368, 239] on span "Pages from Pages from 2023-146_20250910_No Exceptions Taken_The Preserve Phase …" at bounding box center [556, 236] width 418 height 12
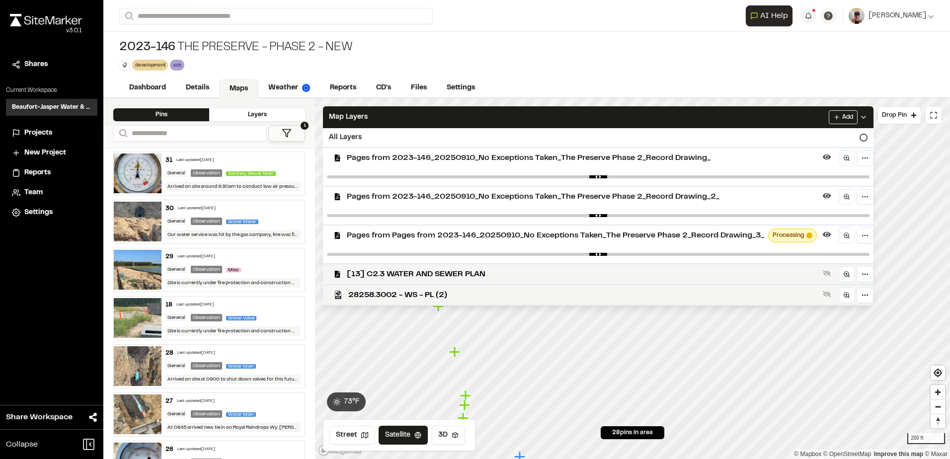
click at [362, 158] on span "Pages from 2023-146_20250910_No Exceptions Taken_The Preserve Phase 2_Record Dr…" at bounding box center [583, 158] width 472 height 12
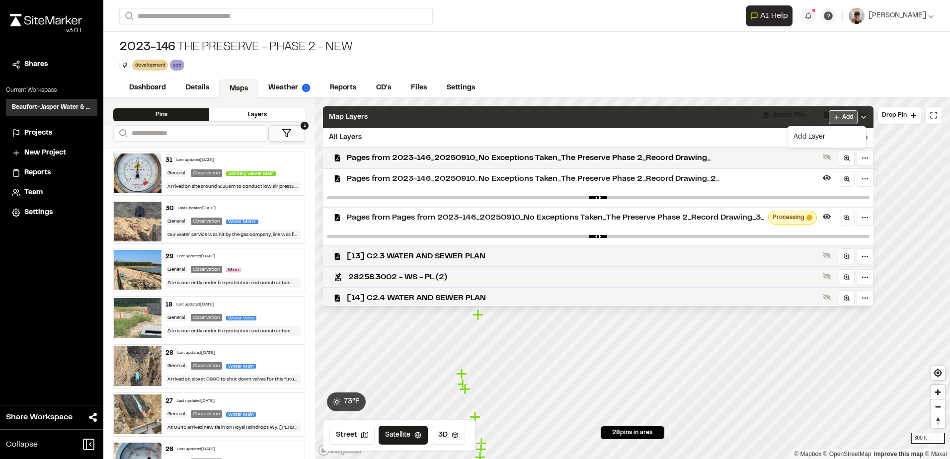
click at [853, 113] on html "Close sidebar v 3.0.1 Shares Current Workspace Beaufort-Jasper Water & Sewer Au…" at bounding box center [475, 229] width 950 height 459
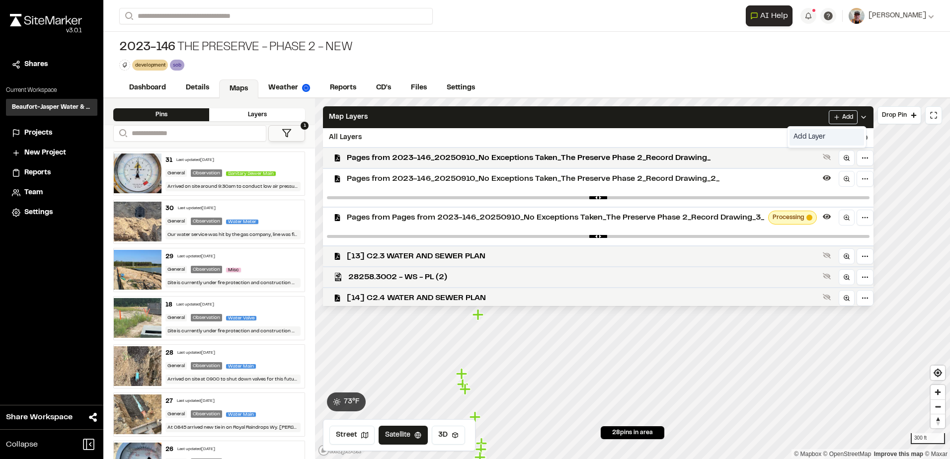
click at [815, 139] on link "Add Layer" at bounding box center [827, 137] width 75 height 17
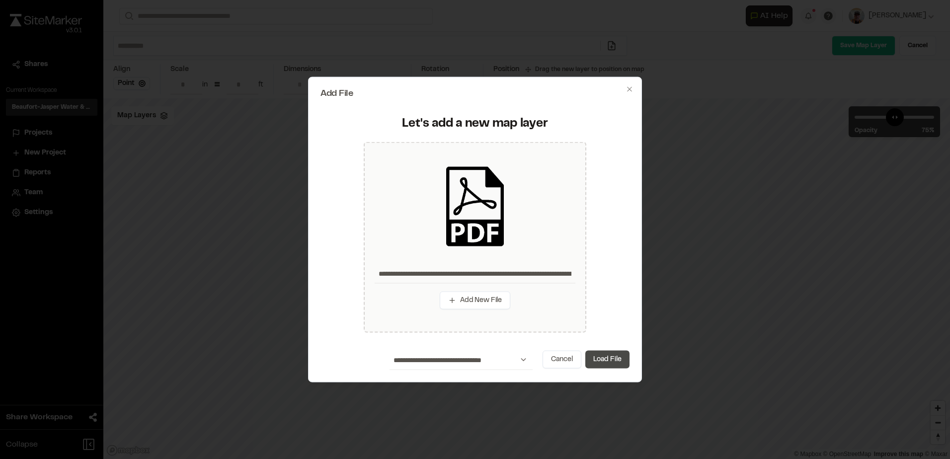
click at [620, 358] on button "Load File" at bounding box center [608, 359] width 44 height 18
type input "**********"
type input "****"
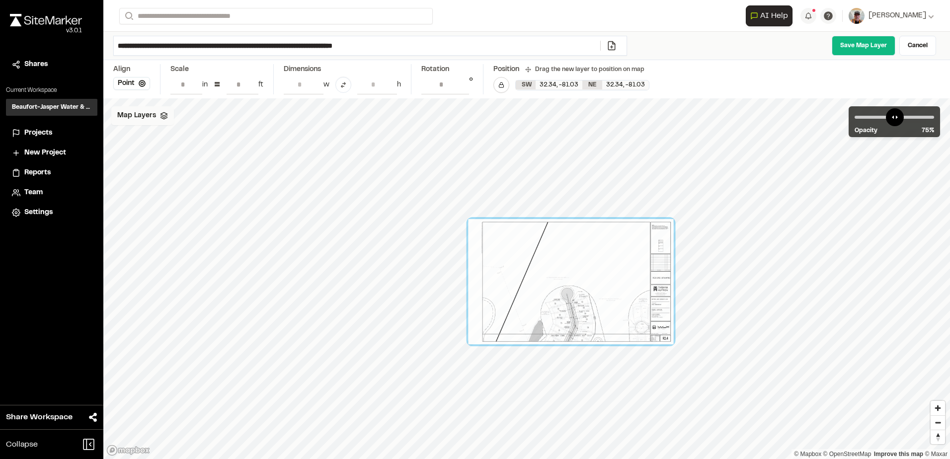
click at [166, 116] on polyline at bounding box center [164, 116] width 6 height 1
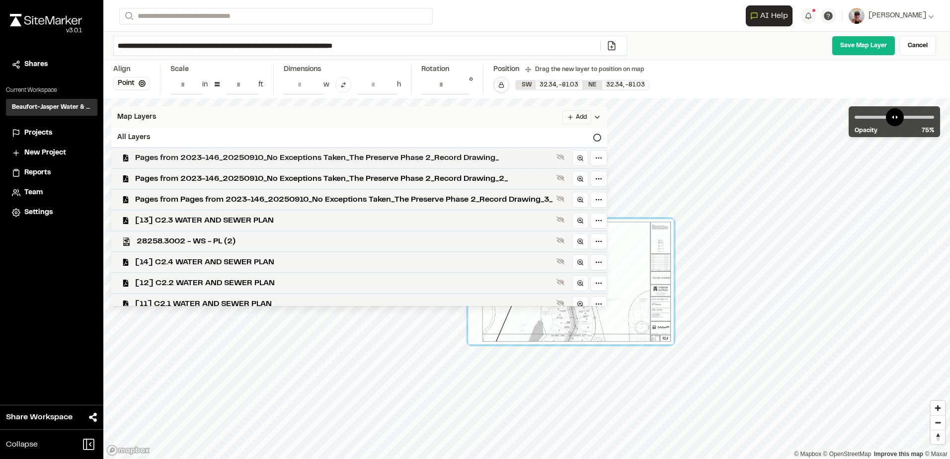
click at [226, 159] on span "Pages from 2023-146_20250910_No Exceptions Taken_The Preserve Phase 2_Record Dr…" at bounding box center [344, 158] width 418 height 12
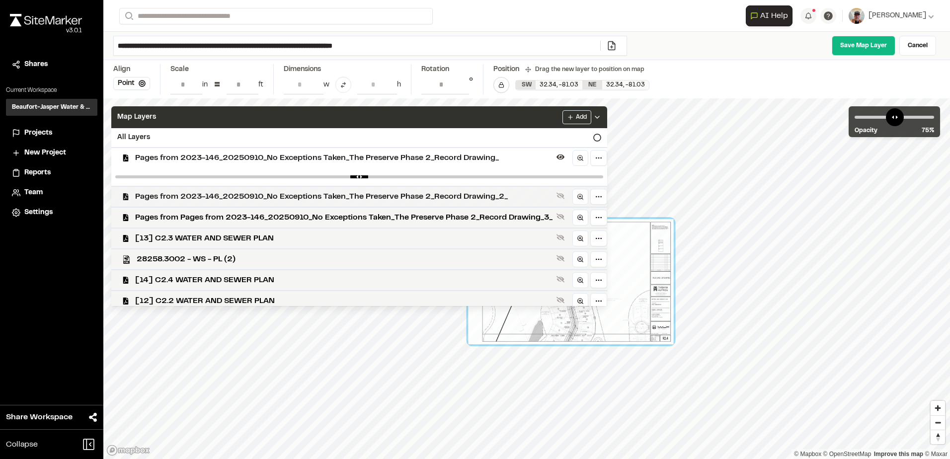
click at [172, 193] on span "Pages from 2023-146_20250910_No Exceptions Taken_The Preserve Phase 2_Record Dr…" at bounding box center [344, 197] width 418 height 12
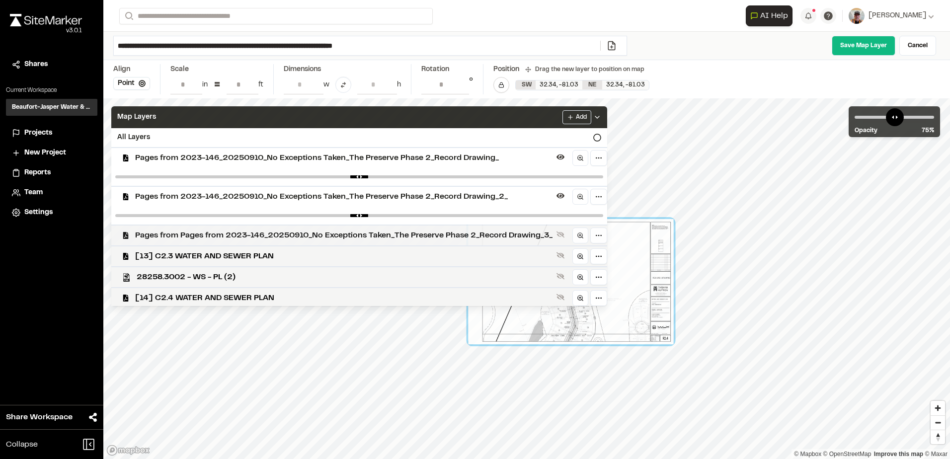
click at [161, 235] on span "Pages from Pages from 2023-146_20250910_No Exceptions Taken_The Preserve Phase …" at bounding box center [344, 236] width 418 height 12
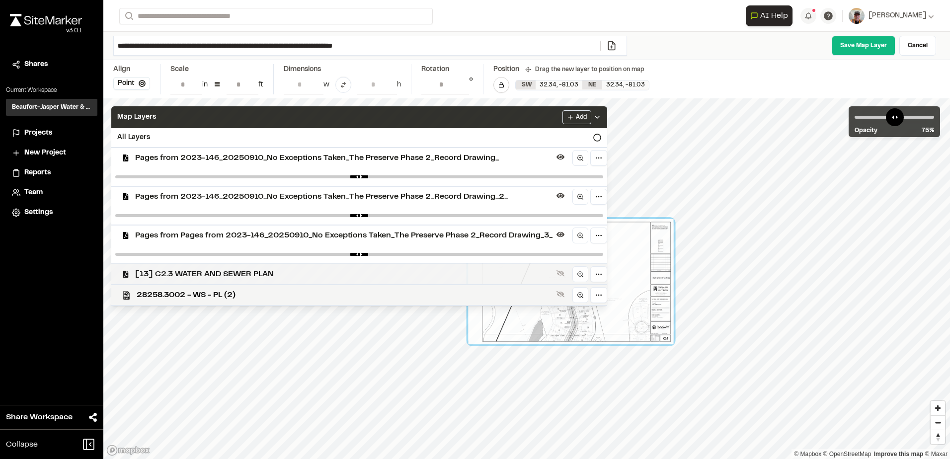
click at [176, 269] on span "[13] C2.3 WATER AND SEWER PLAN" at bounding box center [344, 274] width 418 height 12
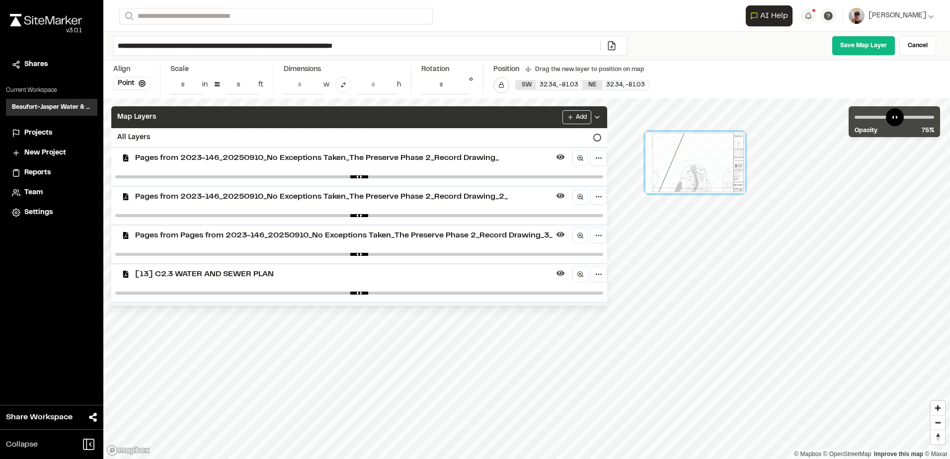
drag, startPoint x: 681, startPoint y: 273, endPoint x: 705, endPoint y: 166, distance: 110.1
click at [705, 166] on div at bounding box center [695, 162] width 99 height 61
click at [214, 274] on span "[13] C2.3 WATER AND SEWER PLAN" at bounding box center [344, 274] width 418 height 12
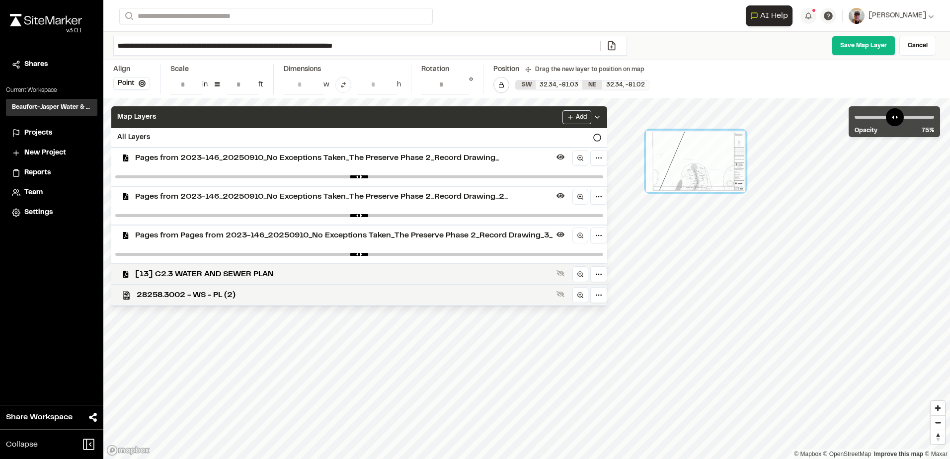
scroll to position [50, 0]
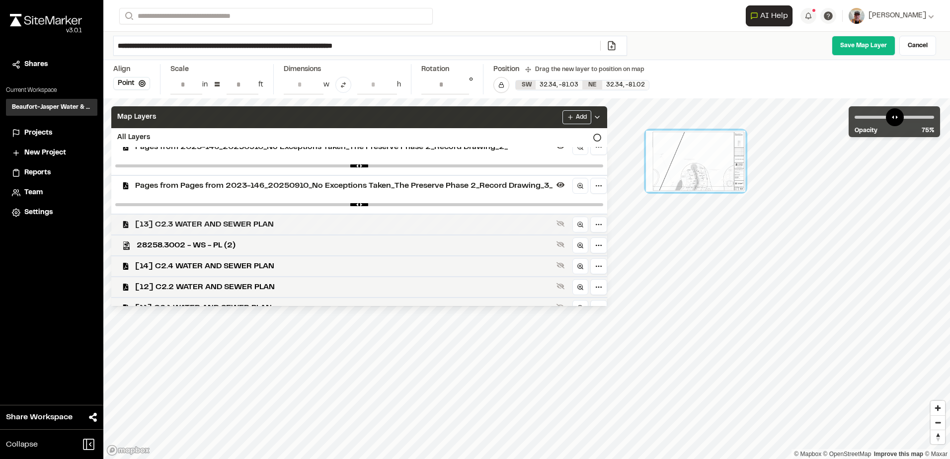
click at [218, 220] on span "[13] C2.3 WATER AND SEWER PLAN" at bounding box center [344, 225] width 418 height 12
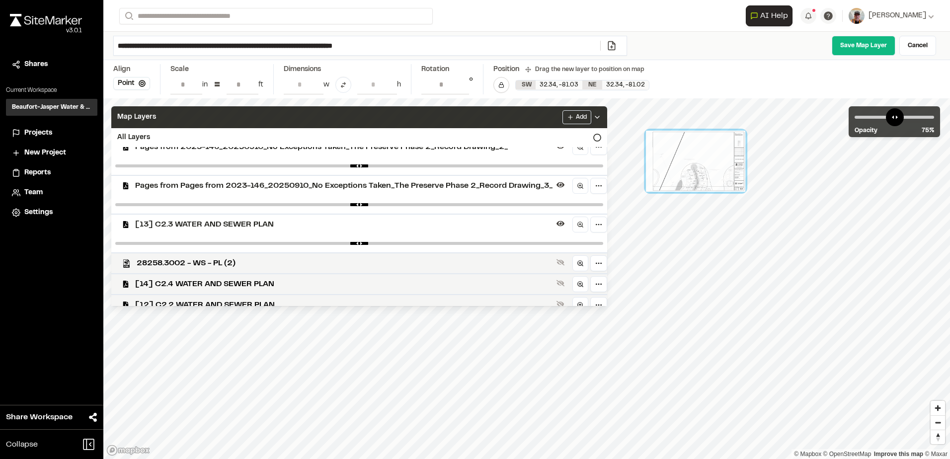
click at [213, 231] on PLAN"] "[13] C2.3 WATER AND SEWER PLAN" at bounding box center [355, 224] width 504 height 21
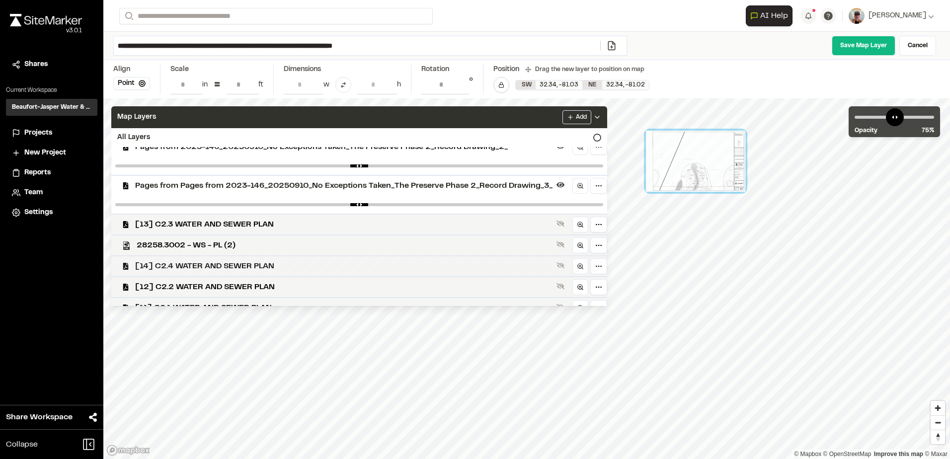
click at [203, 262] on span "[14] C2.4 WATER AND SEWER PLAN" at bounding box center [344, 266] width 418 height 12
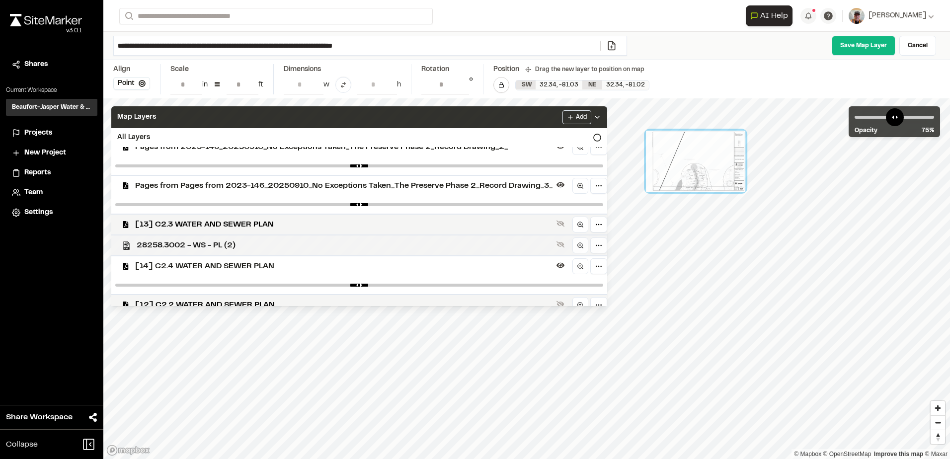
click at [207, 246] on span "28258.3002 - WS - PL (2)" at bounding box center [345, 246] width 416 height 12
click at [205, 265] on span "[14] C2.4 WATER AND SEWER PLAN" at bounding box center [344, 266] width 418 height 12
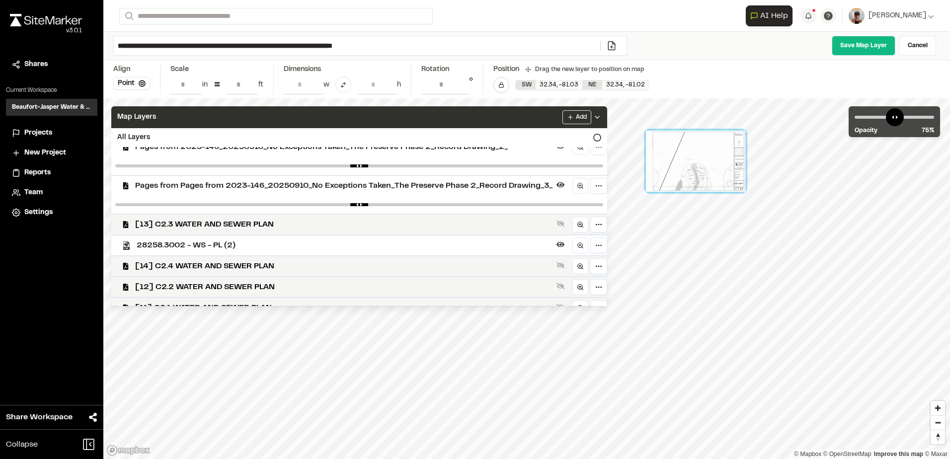
click at [214, 244] on span "28258.3002 - WS - PL (2)" at bounding box center [345, 246] width 416 height 12
click at [273, 247] on span "28258.3002 - WS - PL (2)" at bounding box center [345, 246] width 416 height 12
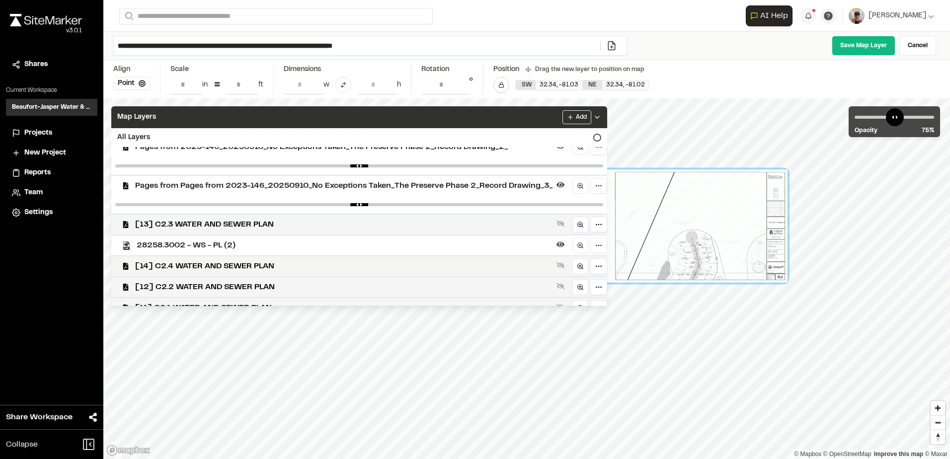
drag, startPoint x: 754, startPoint y: 176, endPoint x: 722, endPoint y: 239, distance: 70.5
click at [722, 239] on div at bounding box center [695, 226] width 185 height 113
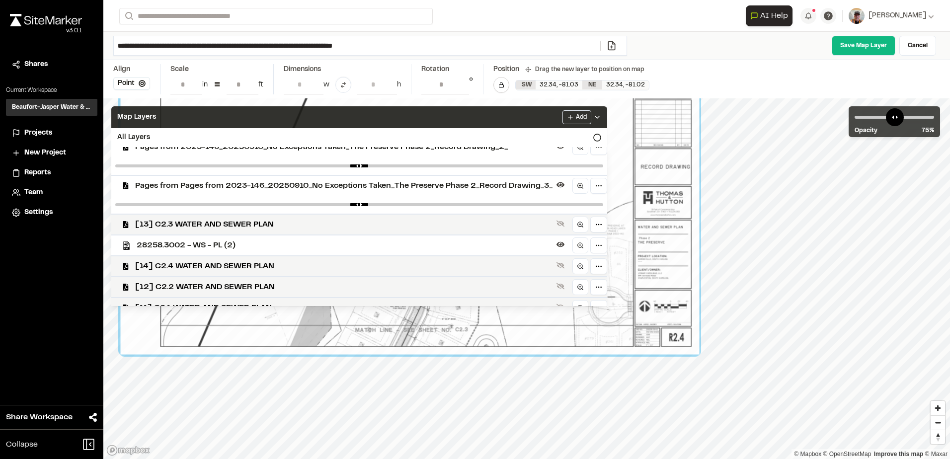
click at [519, 113] on div "Map Layers Add" at bounding box center [359, 117] width 496 height 22
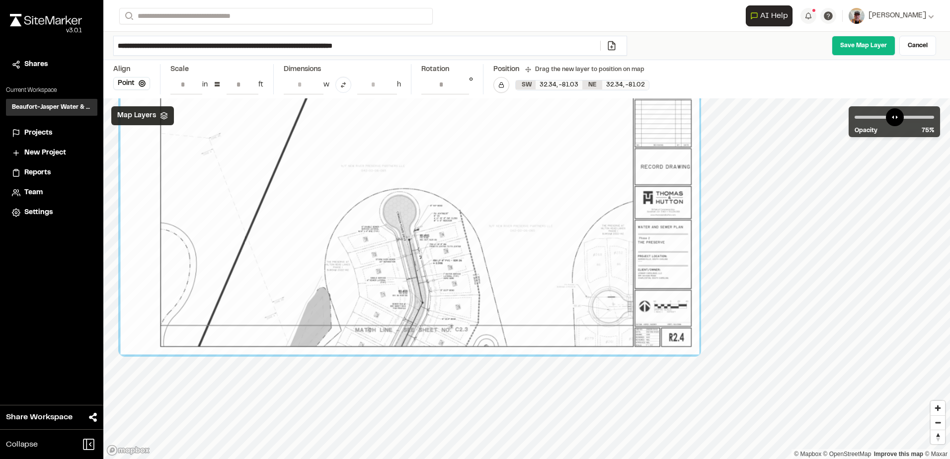
scroll to position [0, 0]
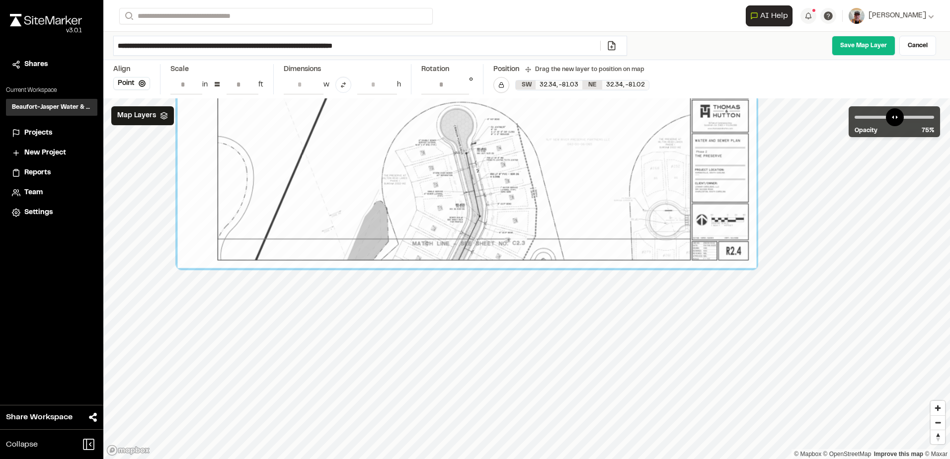
drag, startPoint x: 549, startPoint y: 300, endPoint x: 587, endPoint y: 244, distance: 68.0
click at [587, 244] on div at bounding box center [466, 92] width 579 height 354
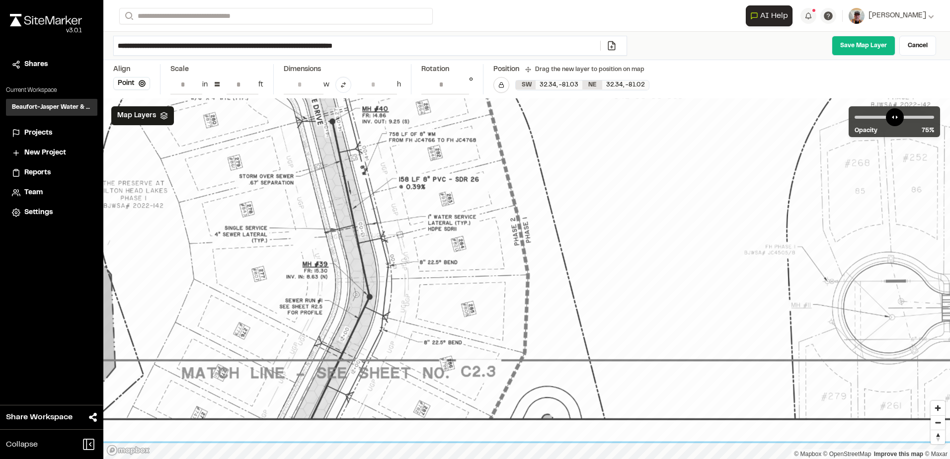
drag, startPoint x: 521, startPoint y: 128, endPoint x: 352, endPoint y: 423, distance: 340.2
click at [860, 45] on link "Save Map Layer" at bounding box center [864, 46] width 64 height 20
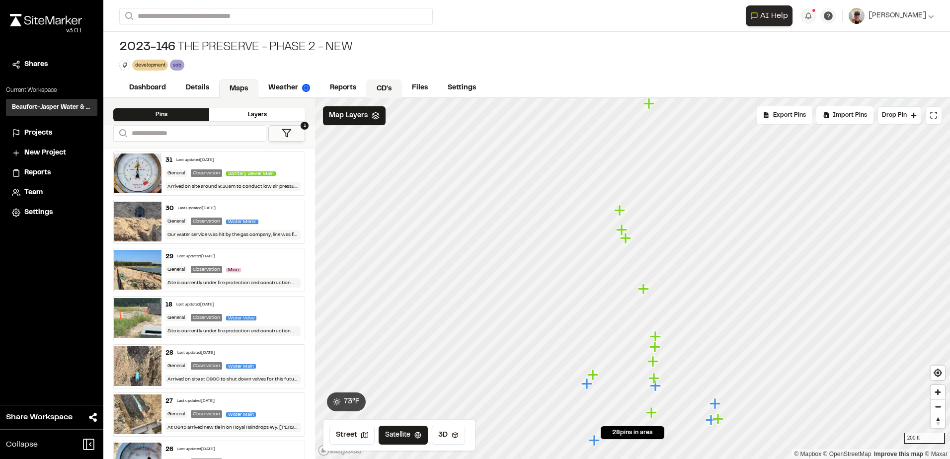
click at [382, 84] on link "CD's" at bounding box center [384, 89] width 36 height 19
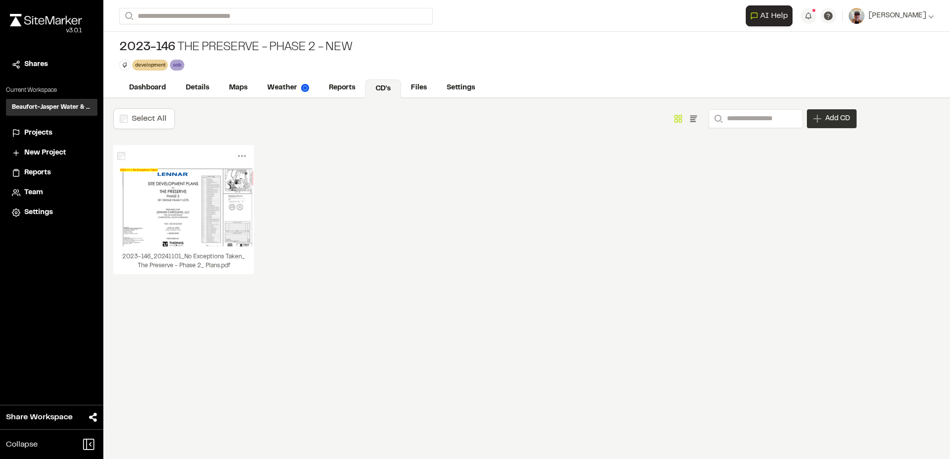
click at [844, 118] on span "Add CD" at bounding box center [838, 119] width 25 height 10
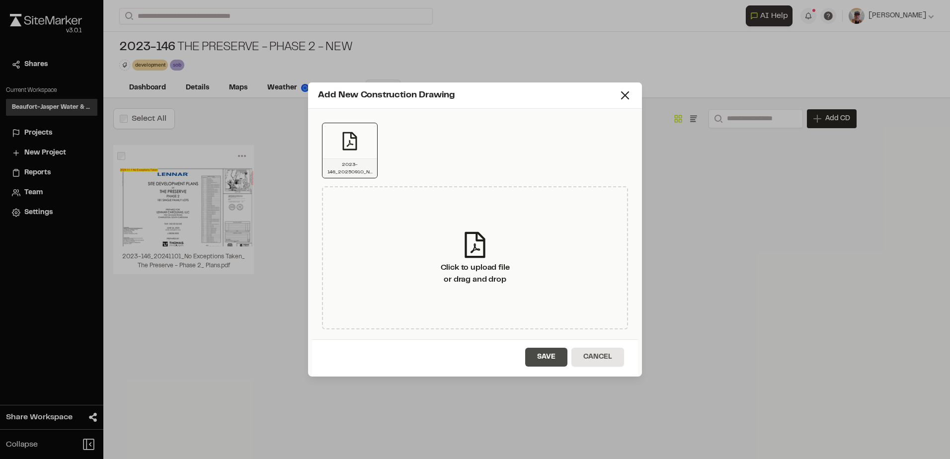
click at [544, 355] on button "Save" at bounding box center [546, 357] width 42 height 19
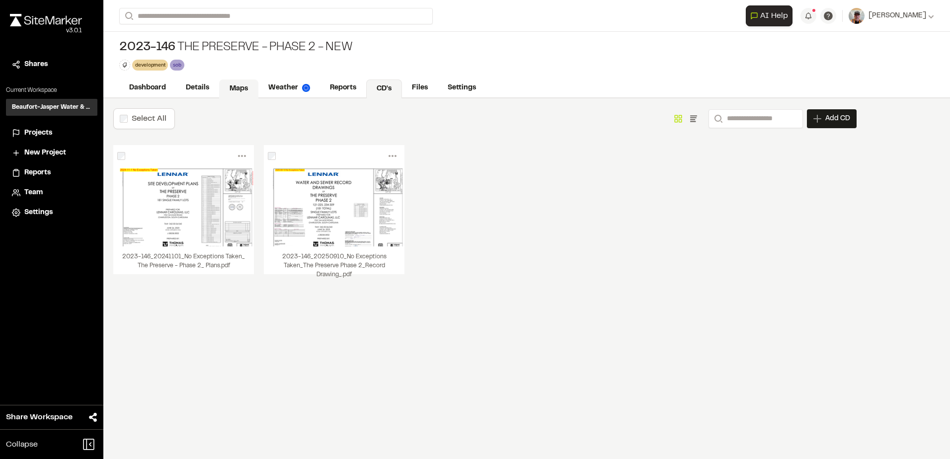
click at [228, 82] on link "Maps" at bounding box center [238, 89] width 39 height 19
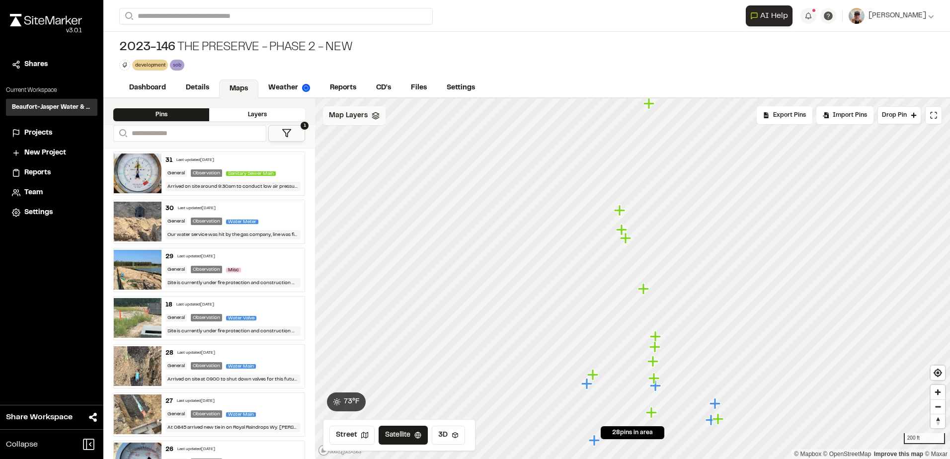
click at [372, 115] on icon at bounding box center [376, 116] width 8 height 8
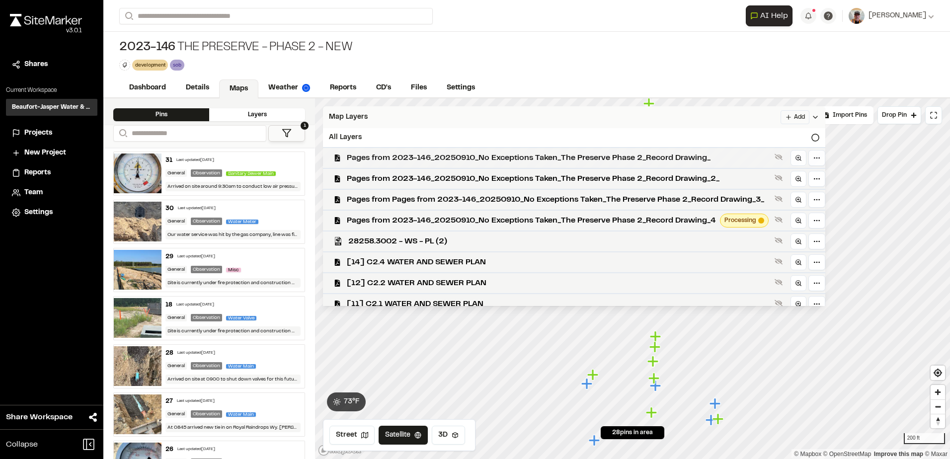
click at [565, 160] on span "Pages from 2023-146_20250910_No Exceptions Taken_The Preserve Phase 2_Record Dr…" at bounding box center [559, 158] width 424 height 12
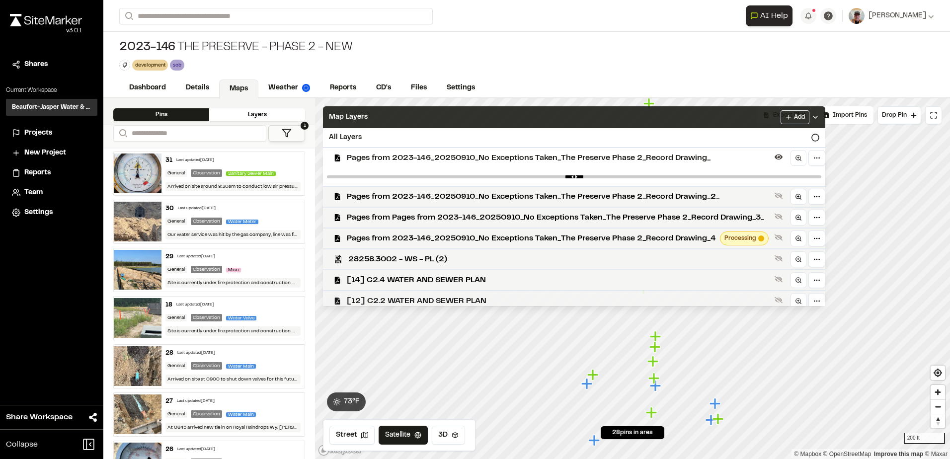
scroll to position [47, 0]
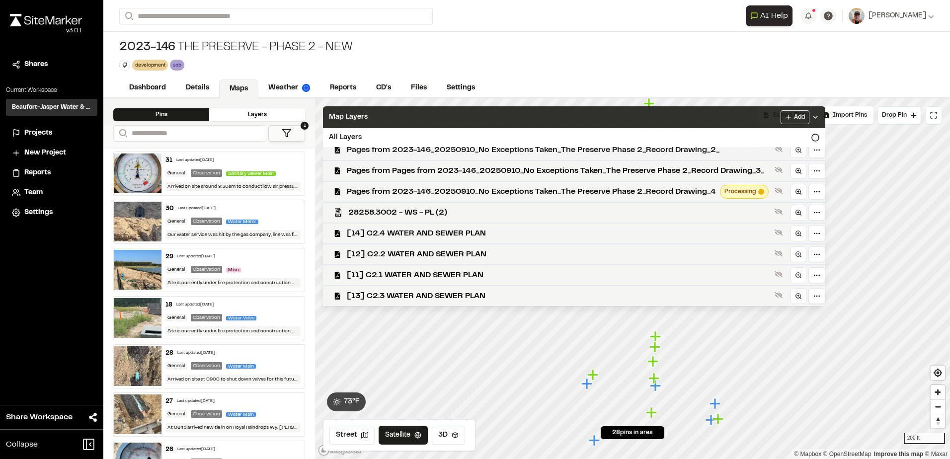
click at [595, 148] on span "Pages from 2023-146_20250910_No Exceptions Taken_The Preserve Phase 2_Record Dr…" at bounding box center [559, 150] width 424 height 12
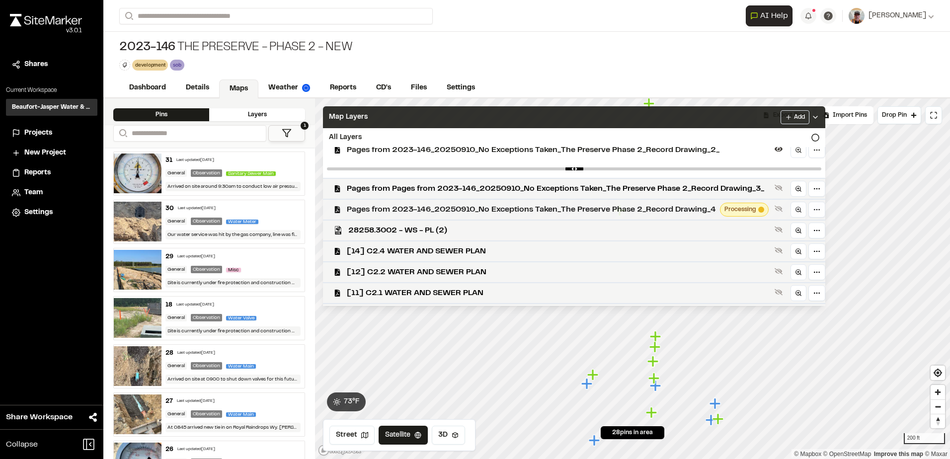
scroll to position [65, 0]
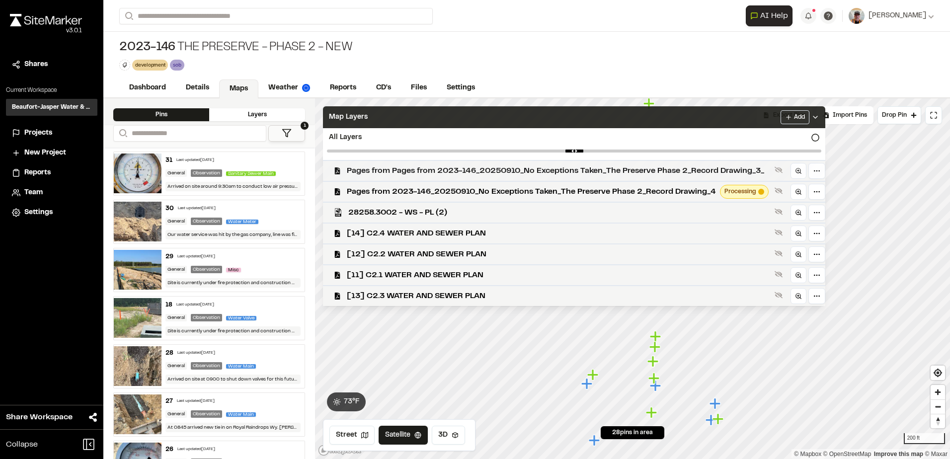
click at [581, 170] on span "Pages from Pages from 2023-146_20250910_No Exceptions Taken_The Preserve Phase …" at bounding box center [559, 171] width 424 height 12
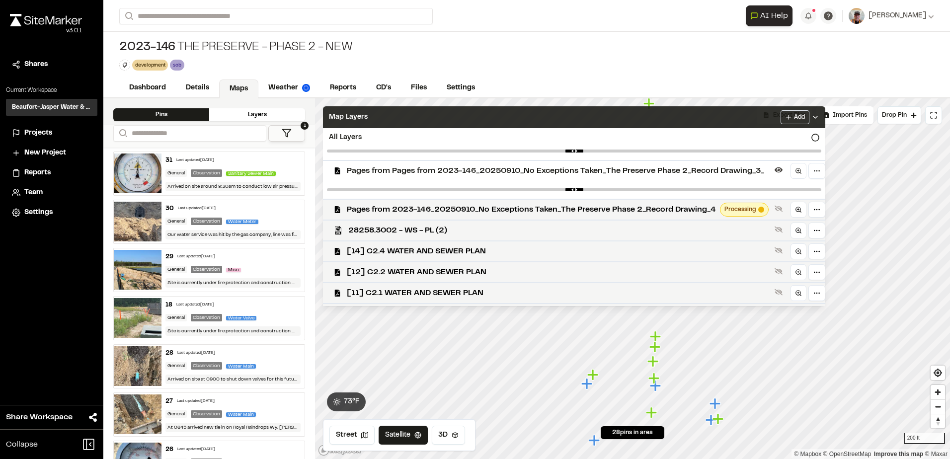
click at [577, 177] on div "Pages from Pages from 2023-146_20250910_No Exceptions Taken_The Preserve Phase …" at bounding box center [570, 170] width 510 height 21
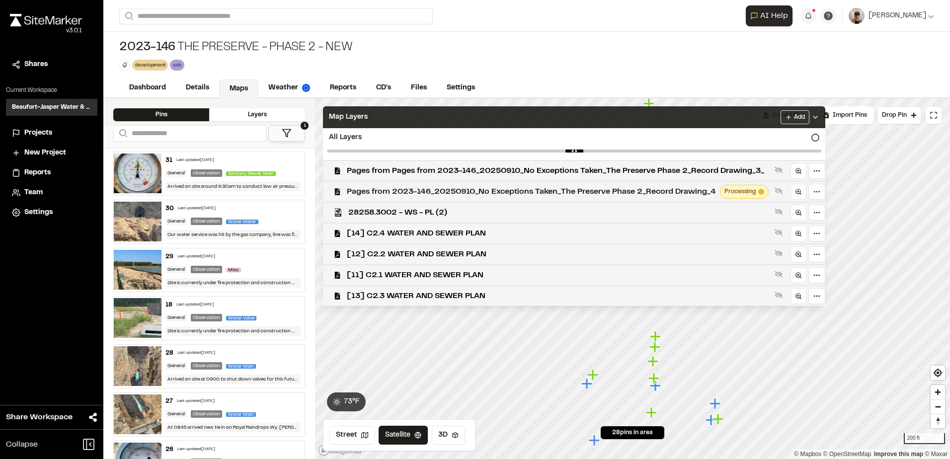
click at [581, 188] on span "Pages from 2023-146_20250910_No Exceptions Taken_The Preserve Phase 2_Record Dr…" at bounding box center [531, 192] width 369 height 12
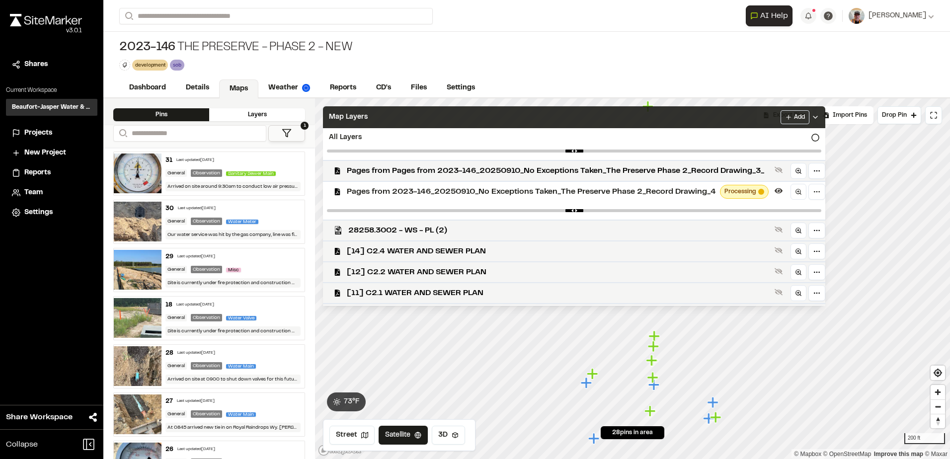
scroll to position [83, 0]
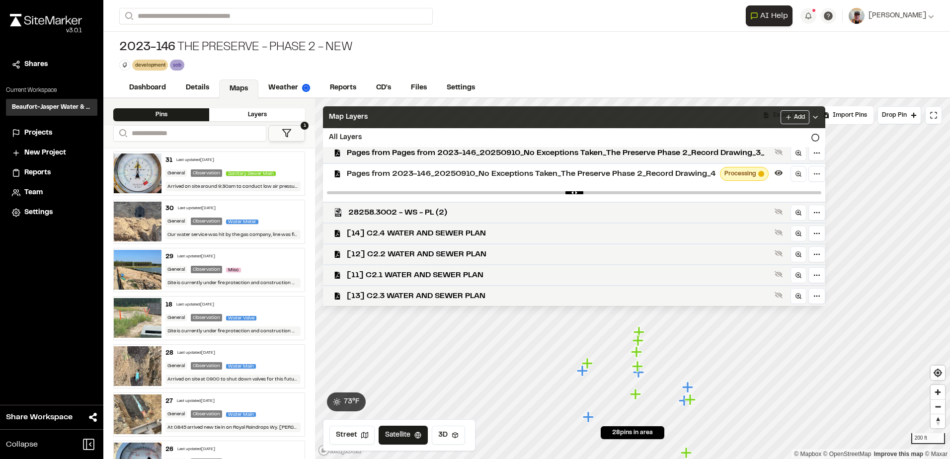
click at [741, 115] on div "Map Layers Add" at bounding box center [574, 117] width 503 height 22
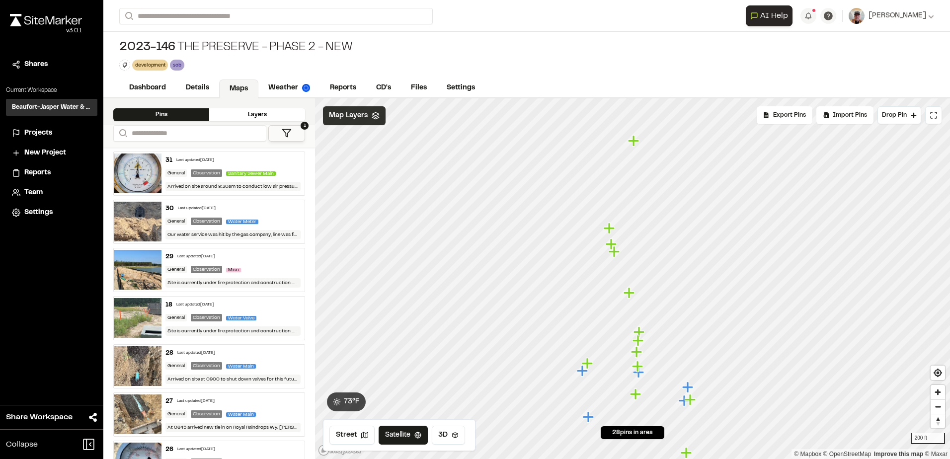
scroll to position [0, 0]
click at [376, 116] on icon at bounding box center [376, 116] width 8 height 8
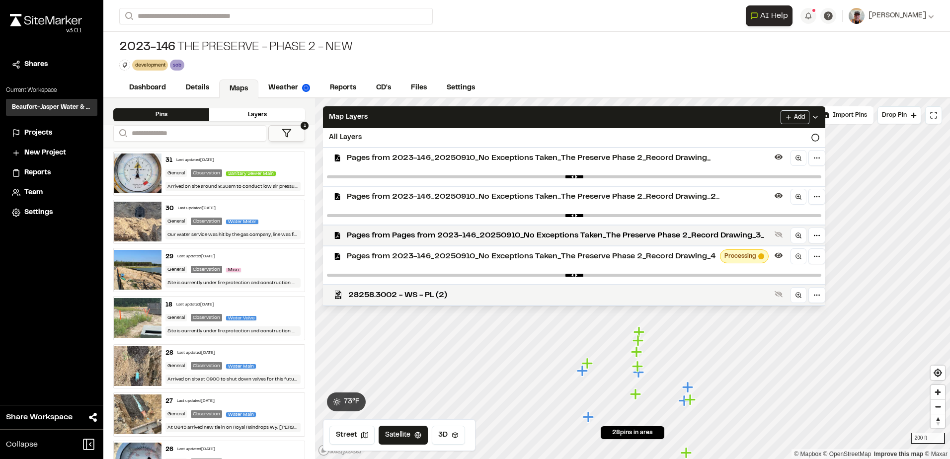
click at [392, 194] on span "Pages from 2023-146_20250910_No Exceptions Taken_The Preserve Phase 2_Record Dr…" at bounding box center [559, 197] width 424 height 12
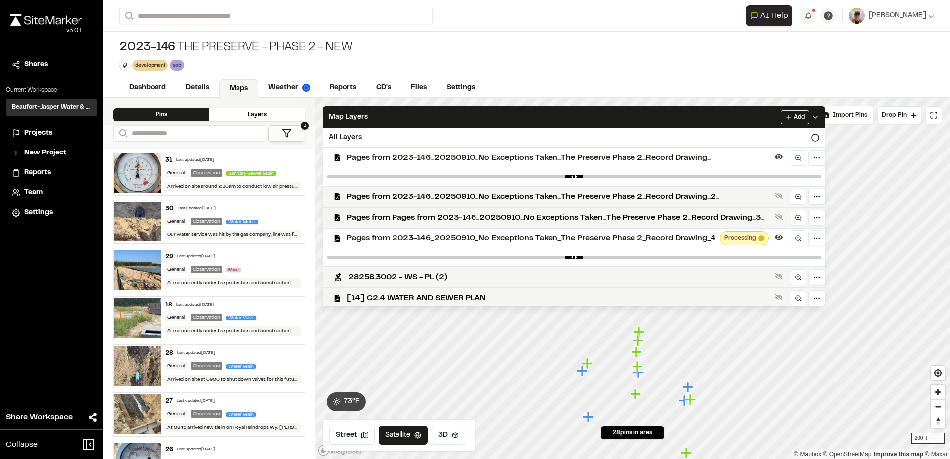
click at [345, 160] on div "Pages from 2023-146_20250910_No Exceptions Taken_The Preserve Phase 2_Record Dr…" at bounding box center [570, 157] width 510 height 21
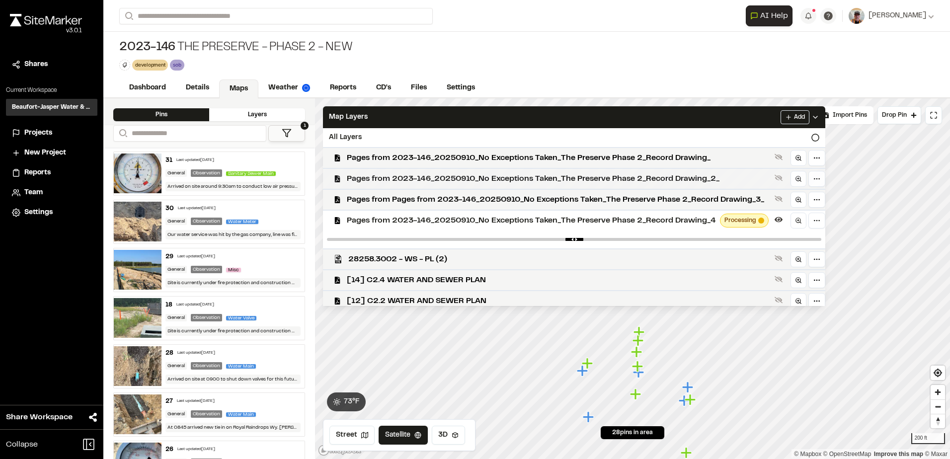
click at [341, 180] on div "Pages from 2023-146_20250910_No Exceptions Taken_The Preserve Phase 2_Record Dr…" at bounding box center [570, 178] width 510 height 21
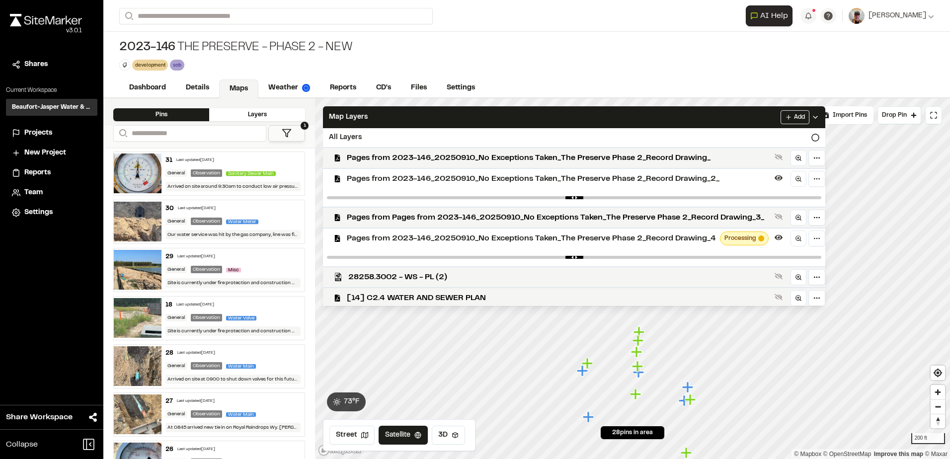
click at [344, 186] on div "Pages from 2023-146_20250910_No Exceptions Taken_The Preserve Phase 2_Record Dr…" at bounding box center [570, 178] width 510 height 21
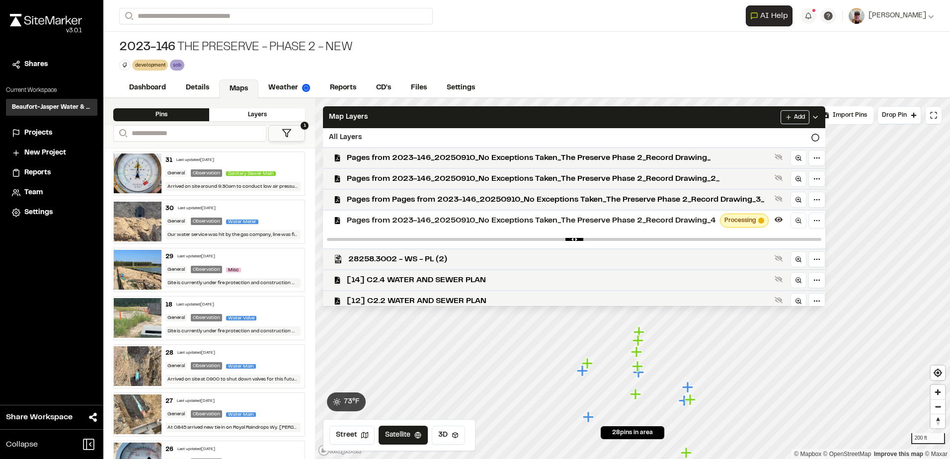
click at [337, 219] on icon at bounding box center [337, 220] width 5 height 7
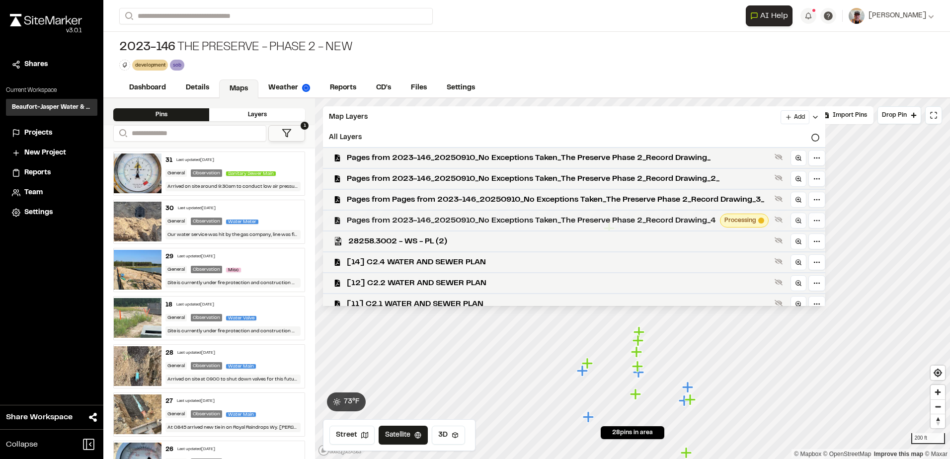
click at [350, 222] on span "Pages from 2023-146_20250910_No Exceptions Taken_The Preserve Phase 2_Record Dr…" at bounding box center [531, 221] width 369 height 12
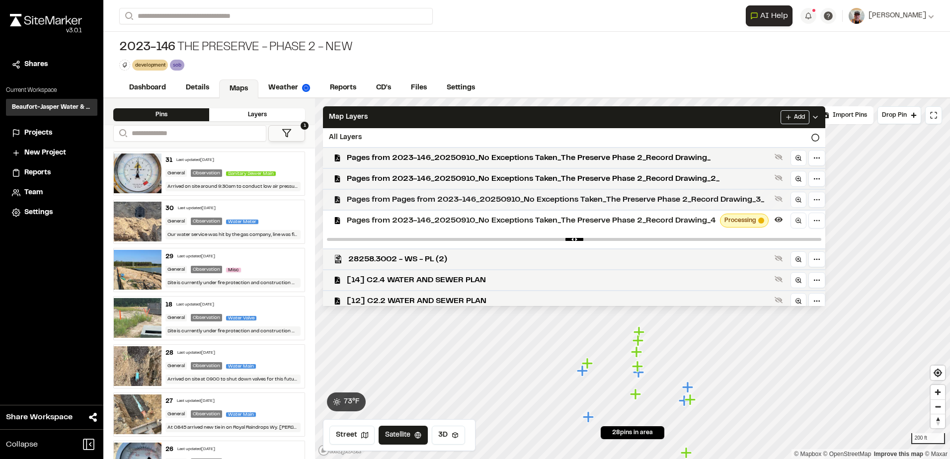
click at [358, 200] on span "Pages from Pages from 2023-146_20250910_No Exceptions Taken_The Preserve Phase …" at bounding box center [559, 200] width 424 height 12
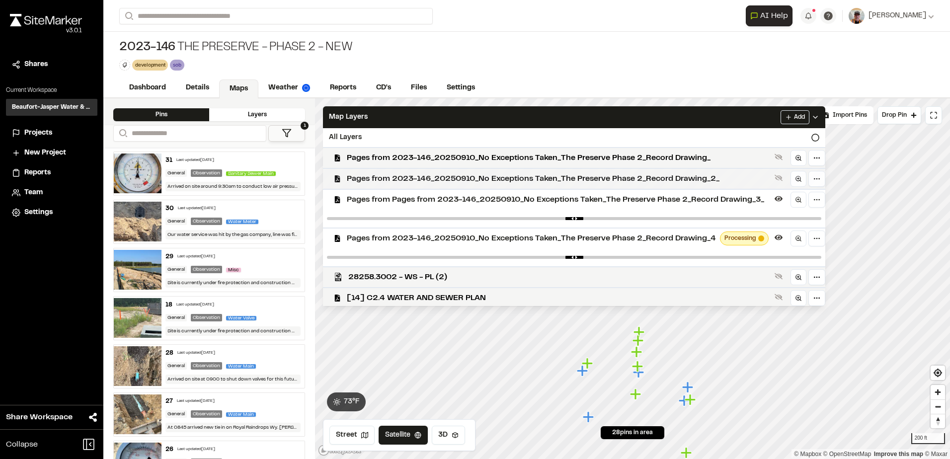
click at [364, 183] on span "Pages from 2023-146_20250910_No Exceptions Taken_The Preserve Phase 2_Record Dr…" at bounding box center [559, 179] width 424 height 12
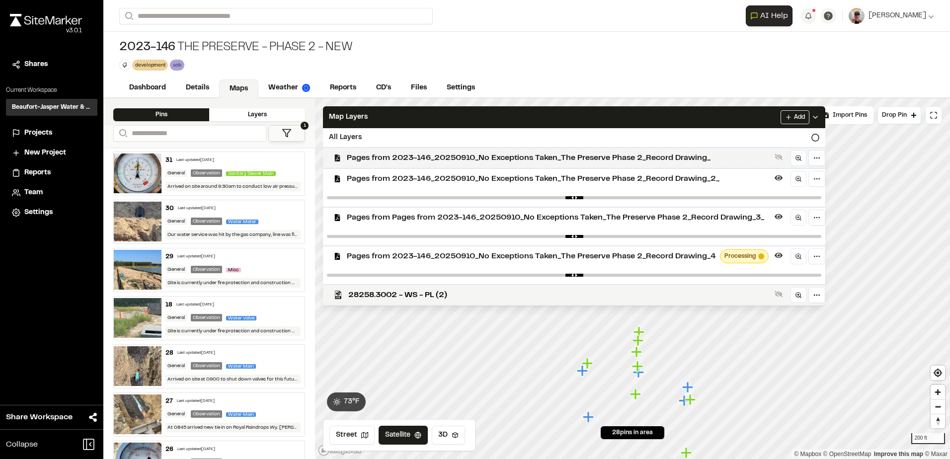
click at [360, 159] on span "Pages from 2023-146_20250910_No Exceptions Taken_The Preserve Phase 2_Record Dr…" at bounding box center [559, 158] width 424 height 12
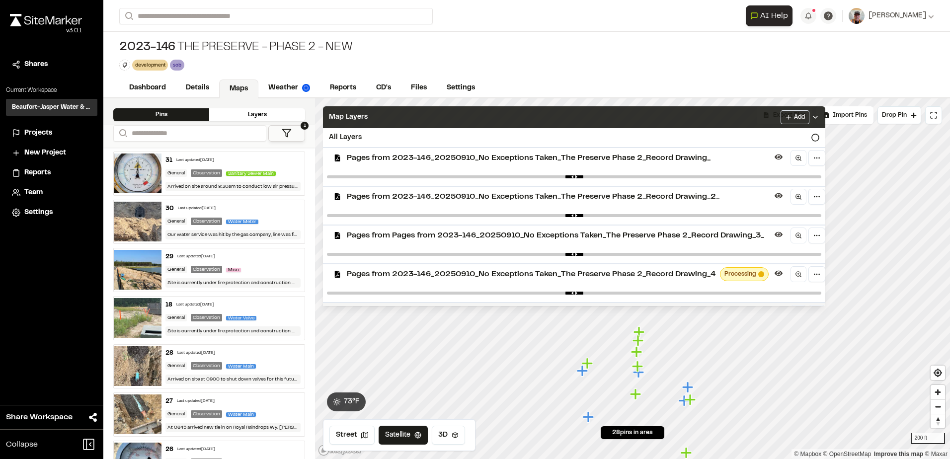
click at [733, 116] on div "Map Layers Add" at bounding box center [574, 117] width 503 height 22
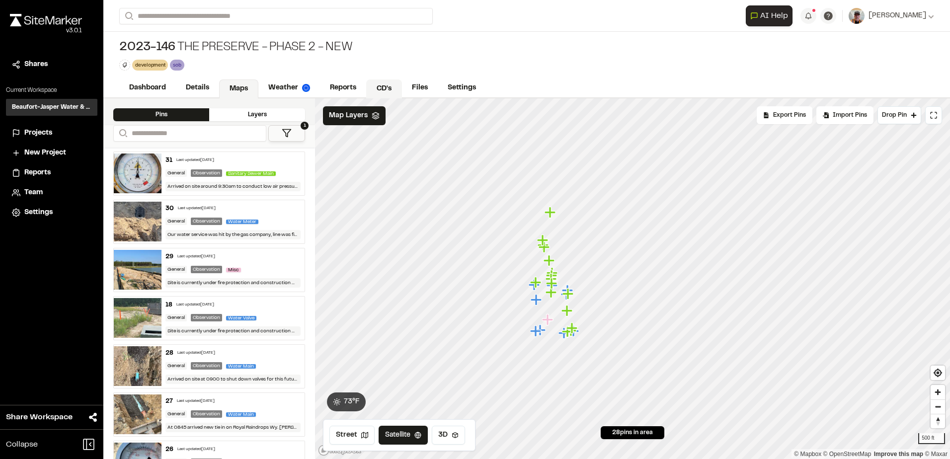
click at [385, 86] on link "CD's" at bounding box center [384, 89] width 36 height 19
